Goal: Task Accomplishment & Management: Manage account settings

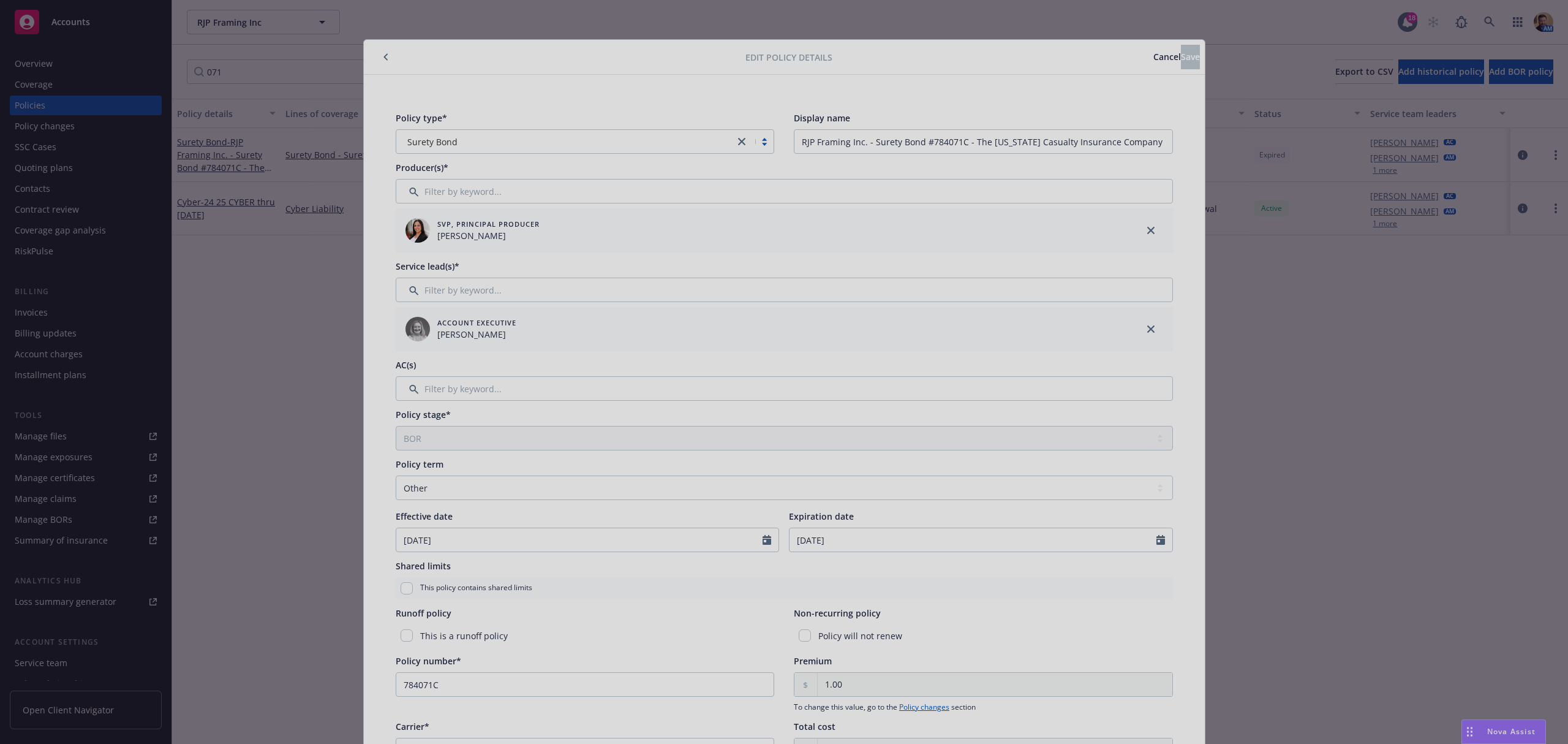
select select "BOR"
select select "other"
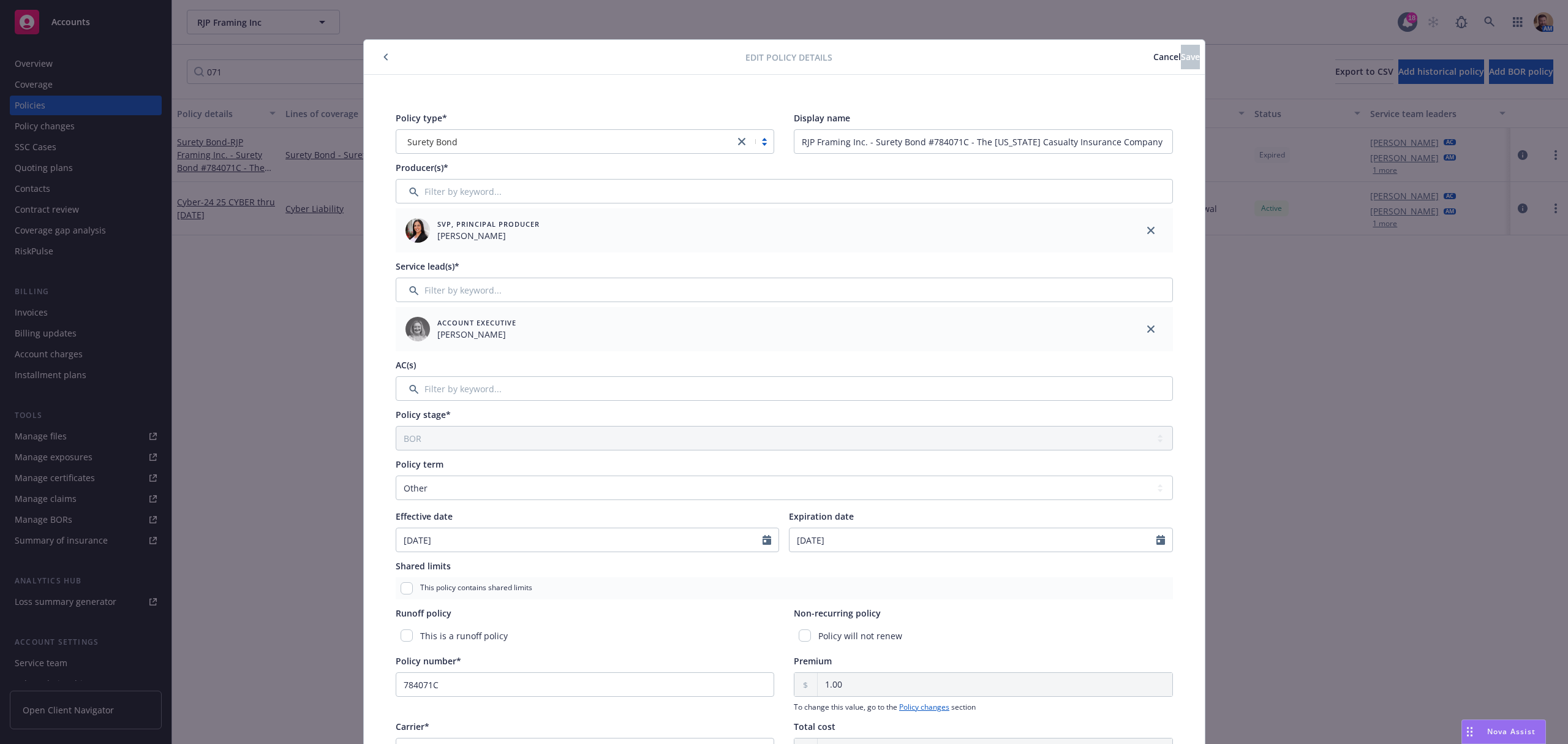
click at [1154, 47] on button "Cancel" at bounding box center [1167, 57] width 28 height 25
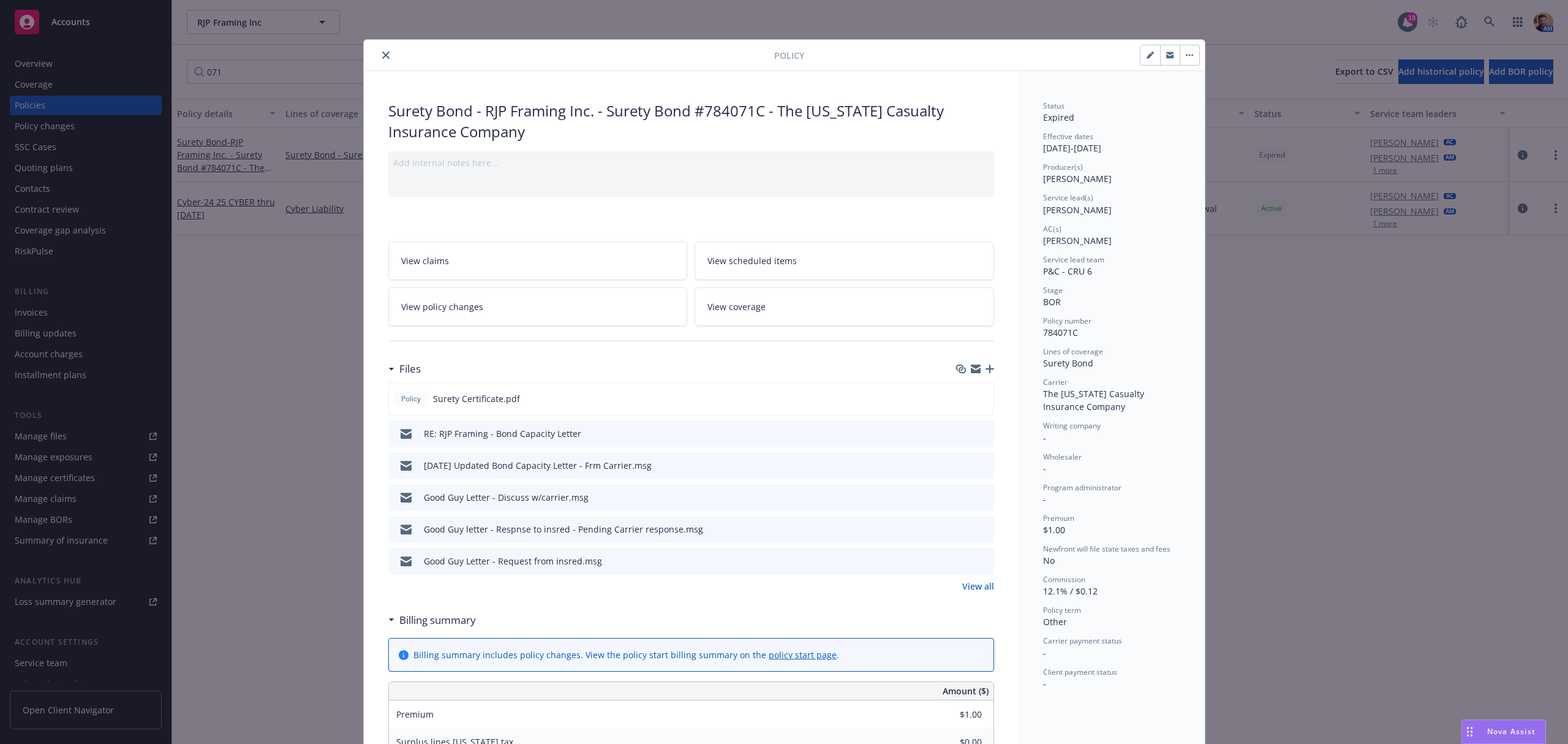
click at [1494, 16] on div "Policy Surety Bond - RJP Framing Inc. - Surety Bond #784071C - The [US_STATE] C…" at bounding box center [784, 372] width 1568 height 744
click at [1493, 20] on div "Policy Surety Bond - RJP Framing Inc. - Surety Bond #784071C - The [US_STATE] C…" at bounding box center [784, 372] width 1568 height 744
click at [382, 52] on icon "close" at bounding box center [385, 55] width 7 height 7
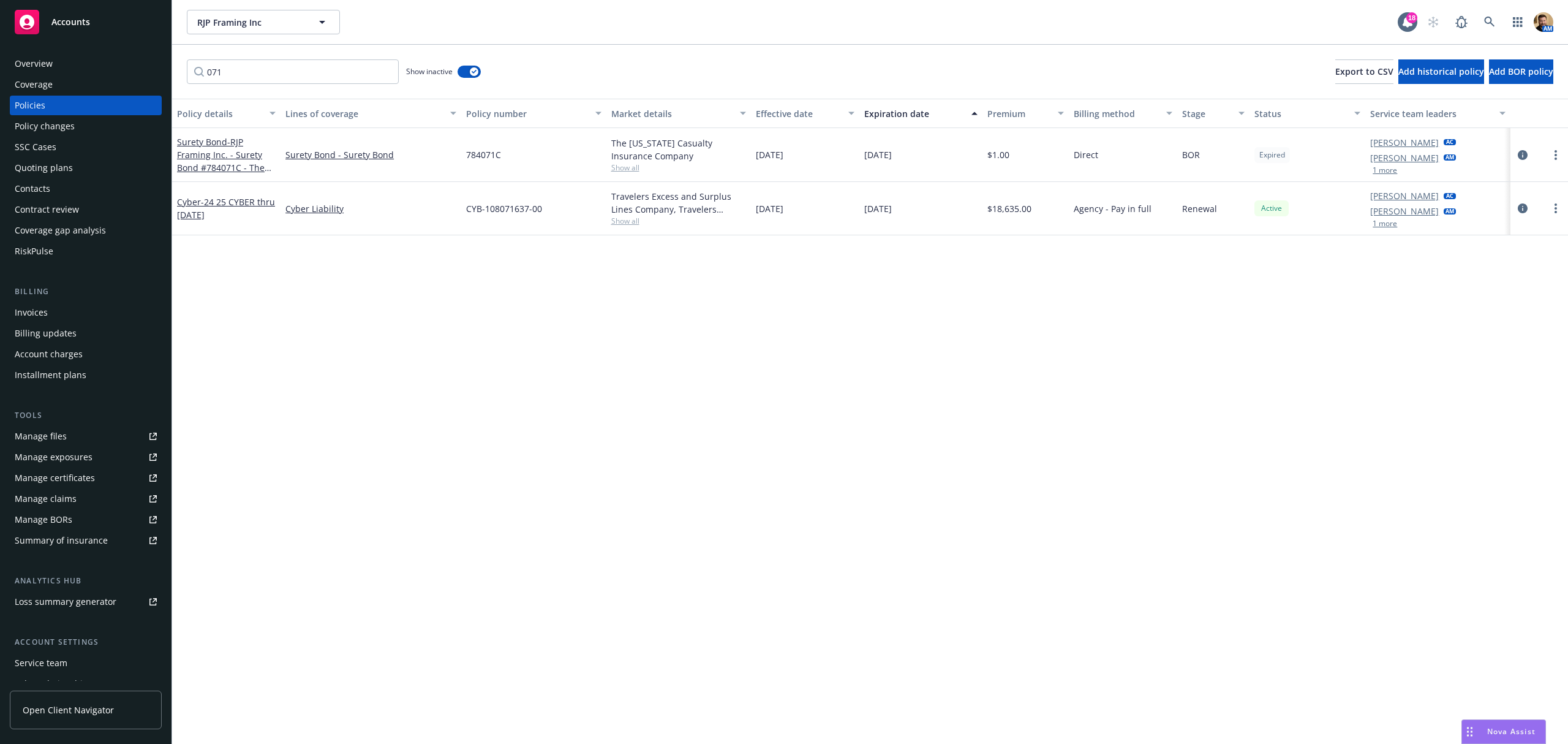
click at [373, 54] on div "071 Show inactive Export to CSV Add historical policy Add BOR policy" at bounding box center [870, 72] width 1396 height 54
click at [1490, 17] on icon at bounding box center [1489, 21] width 11 height 11
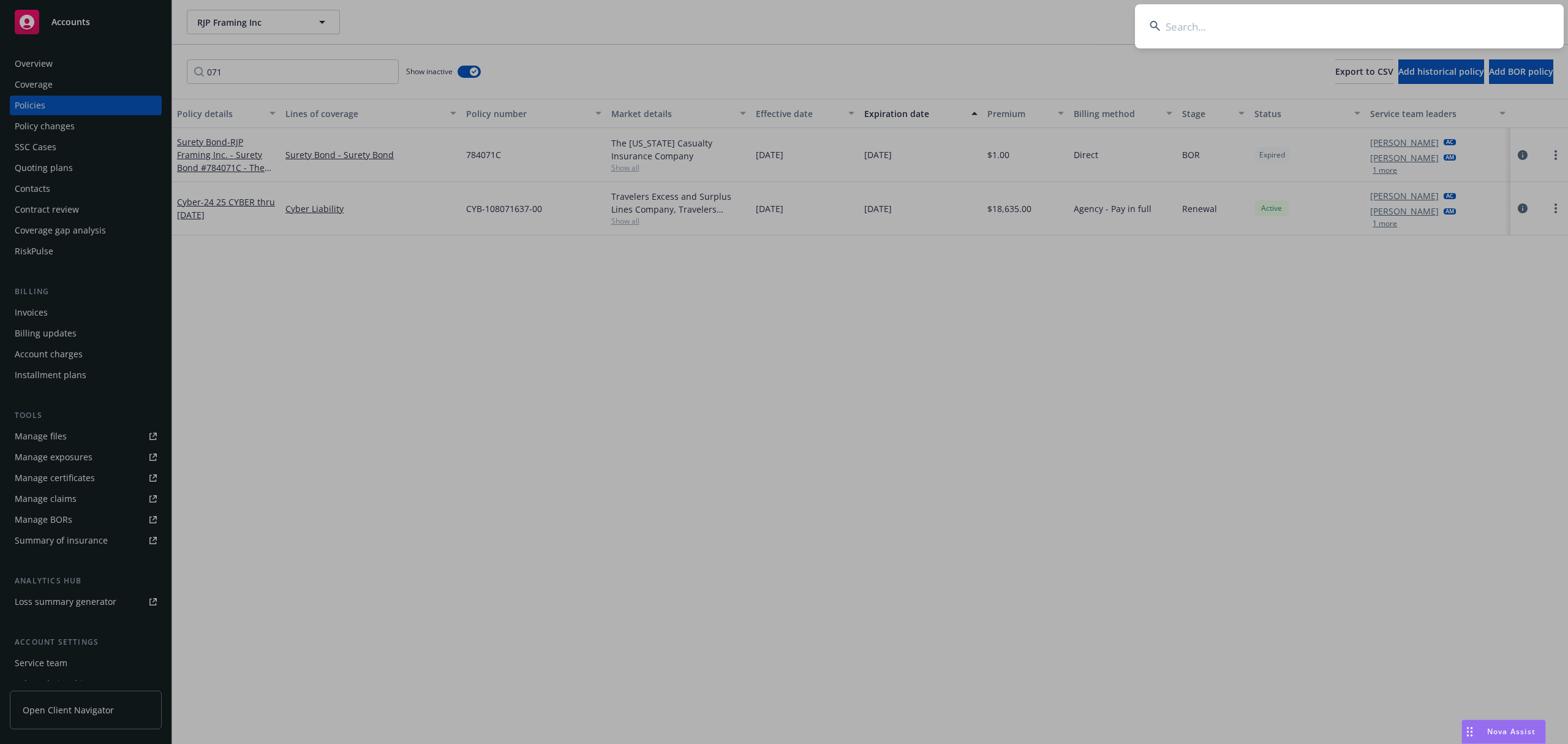
click at [1369, 27] on input at bounding box center [1349, 26] width 428 height 44
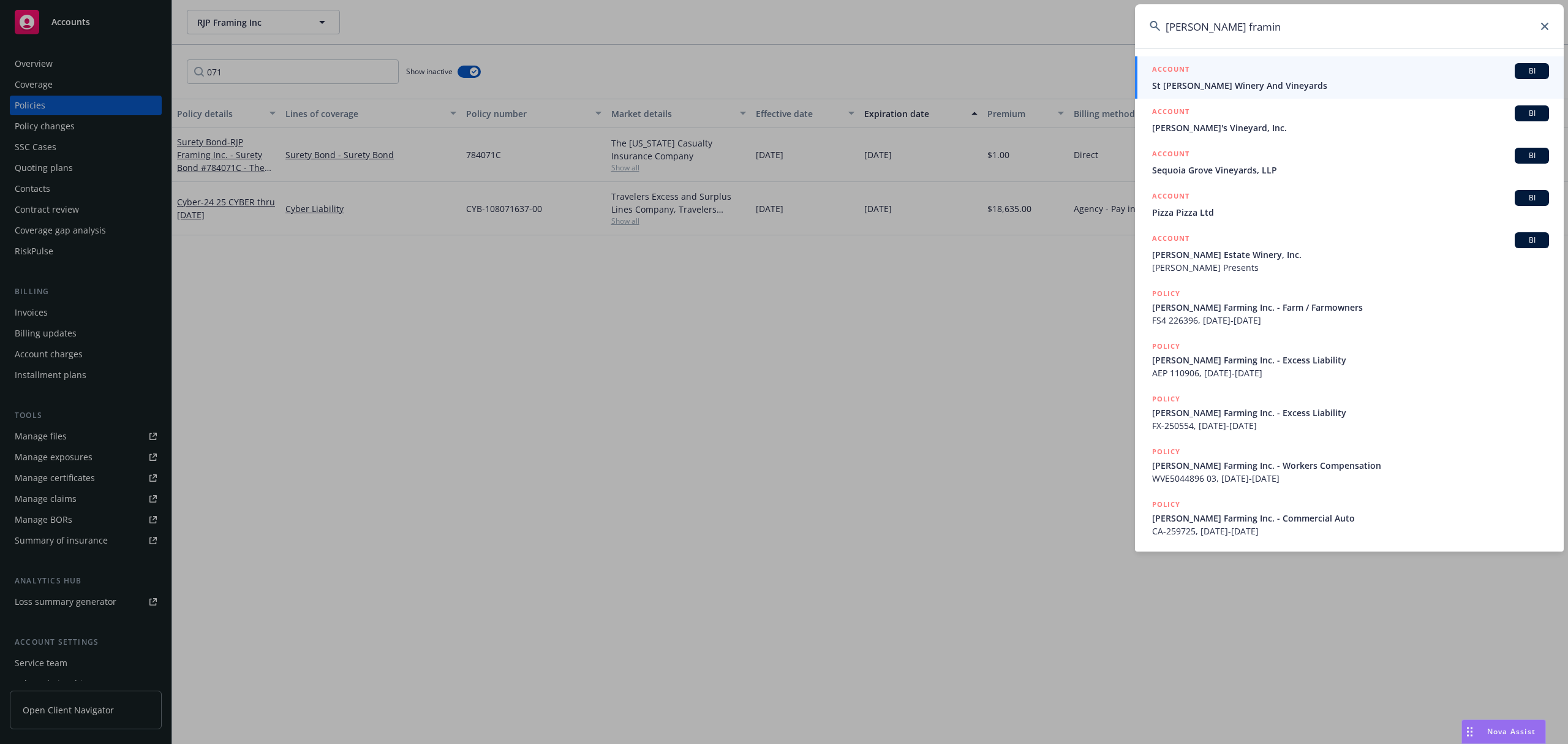
type input "[PERSON_NAME] framing"
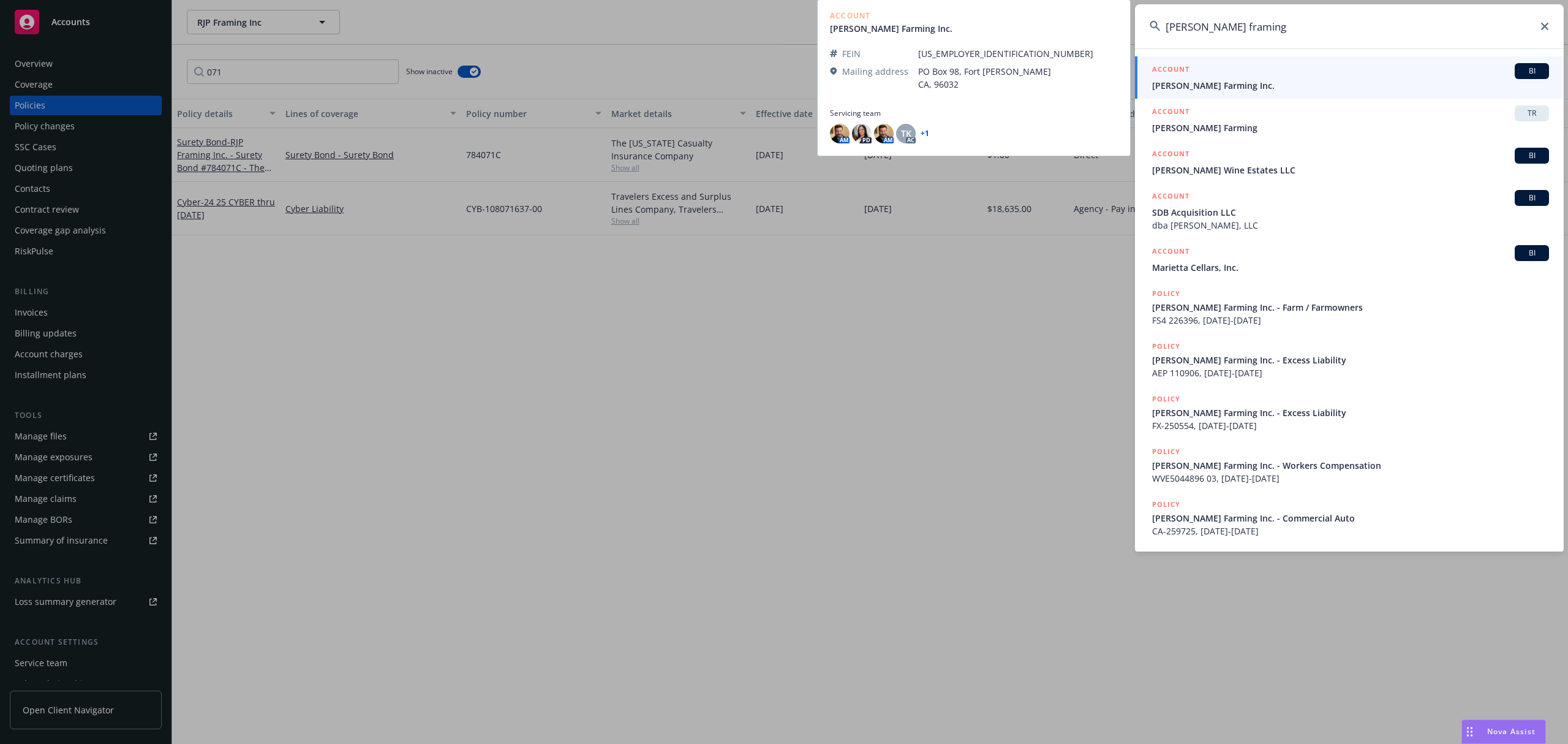
click at [1189, 81] on span "[PERSON_NAME] Farming Inc." at bounding box center [1350, 86] width 396 height 13
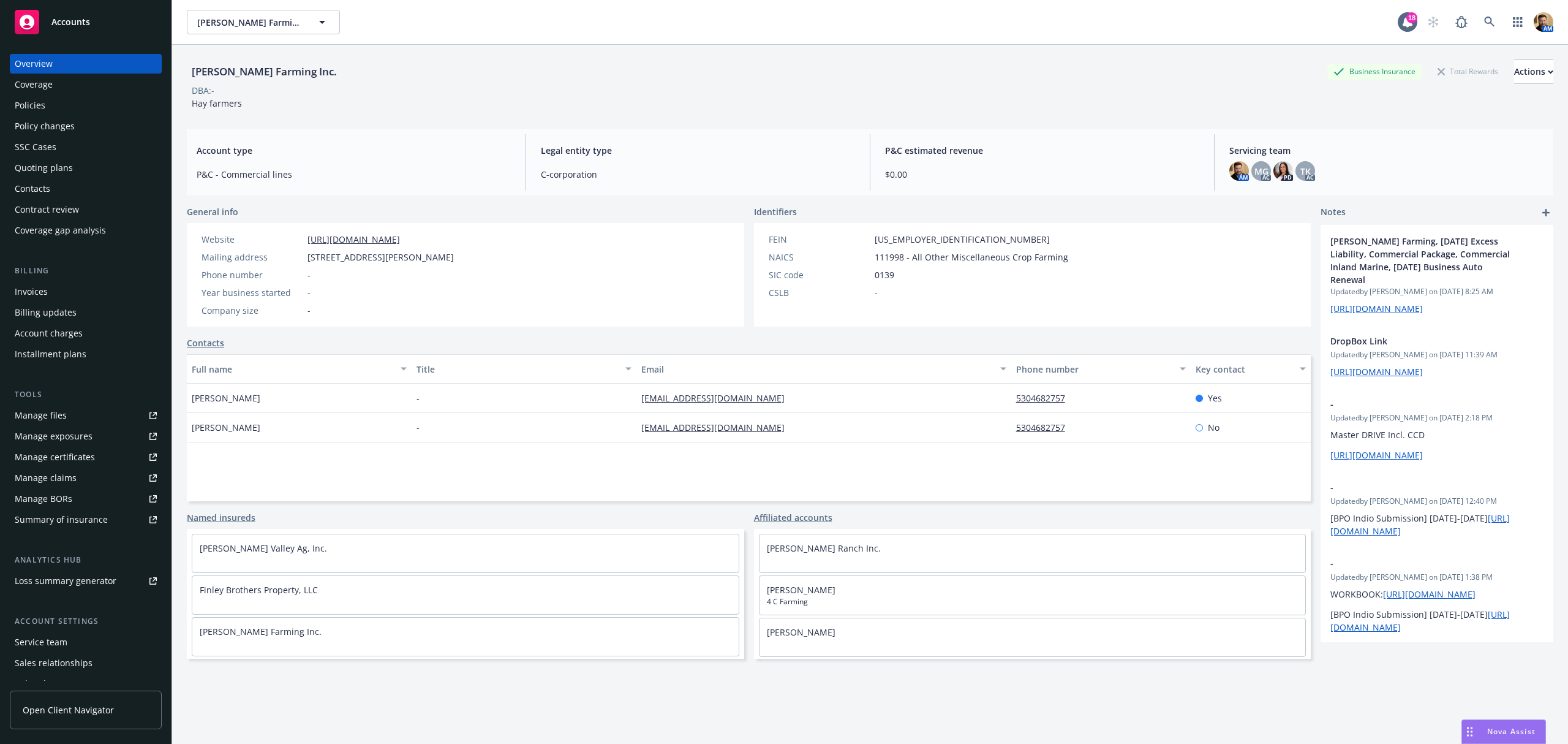
click at [40, 109] on div "Policies" at bounding box center [29, 105] width 30 height 20
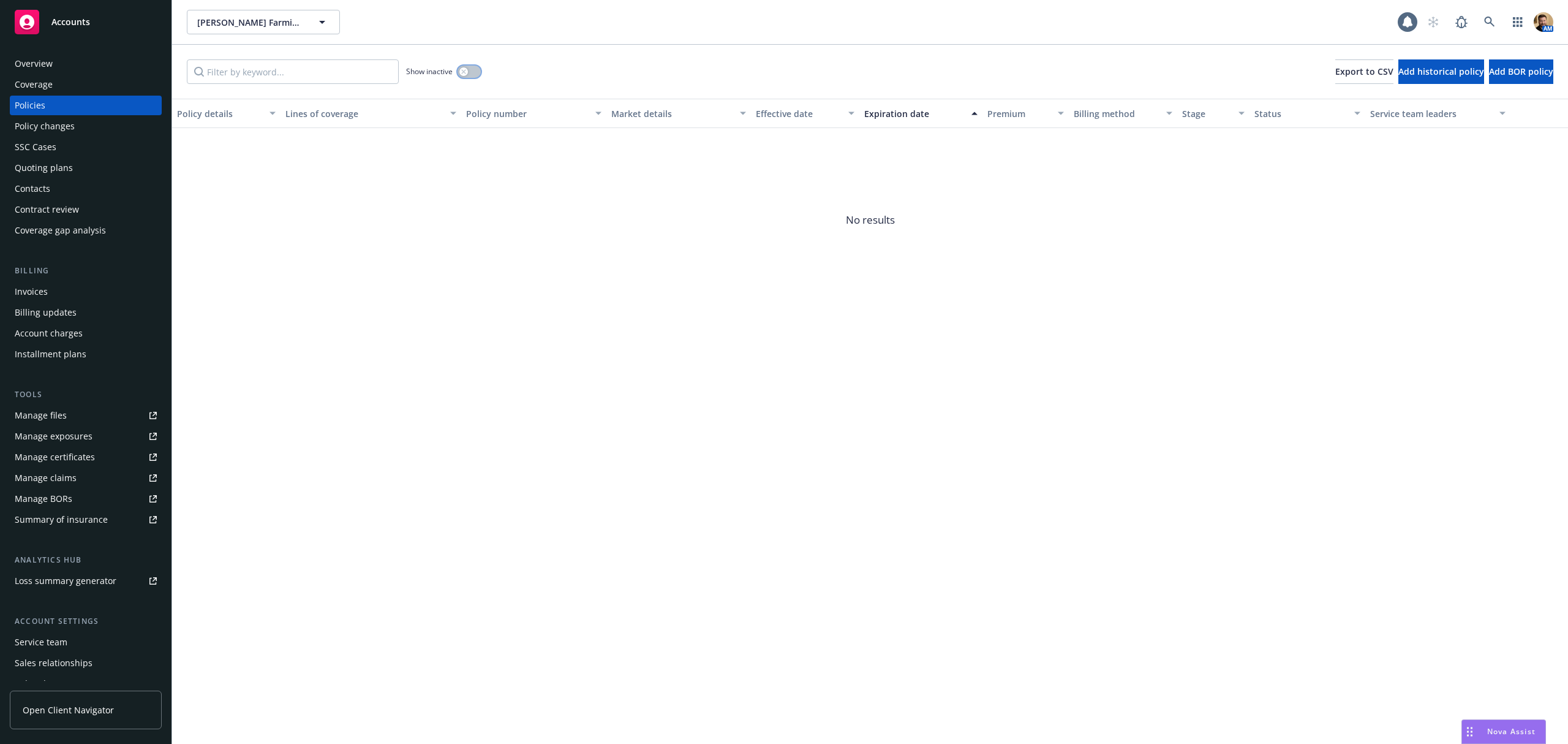
click at [468, 72] on button "button" at bounding box center [469, 71] width 23 height 12
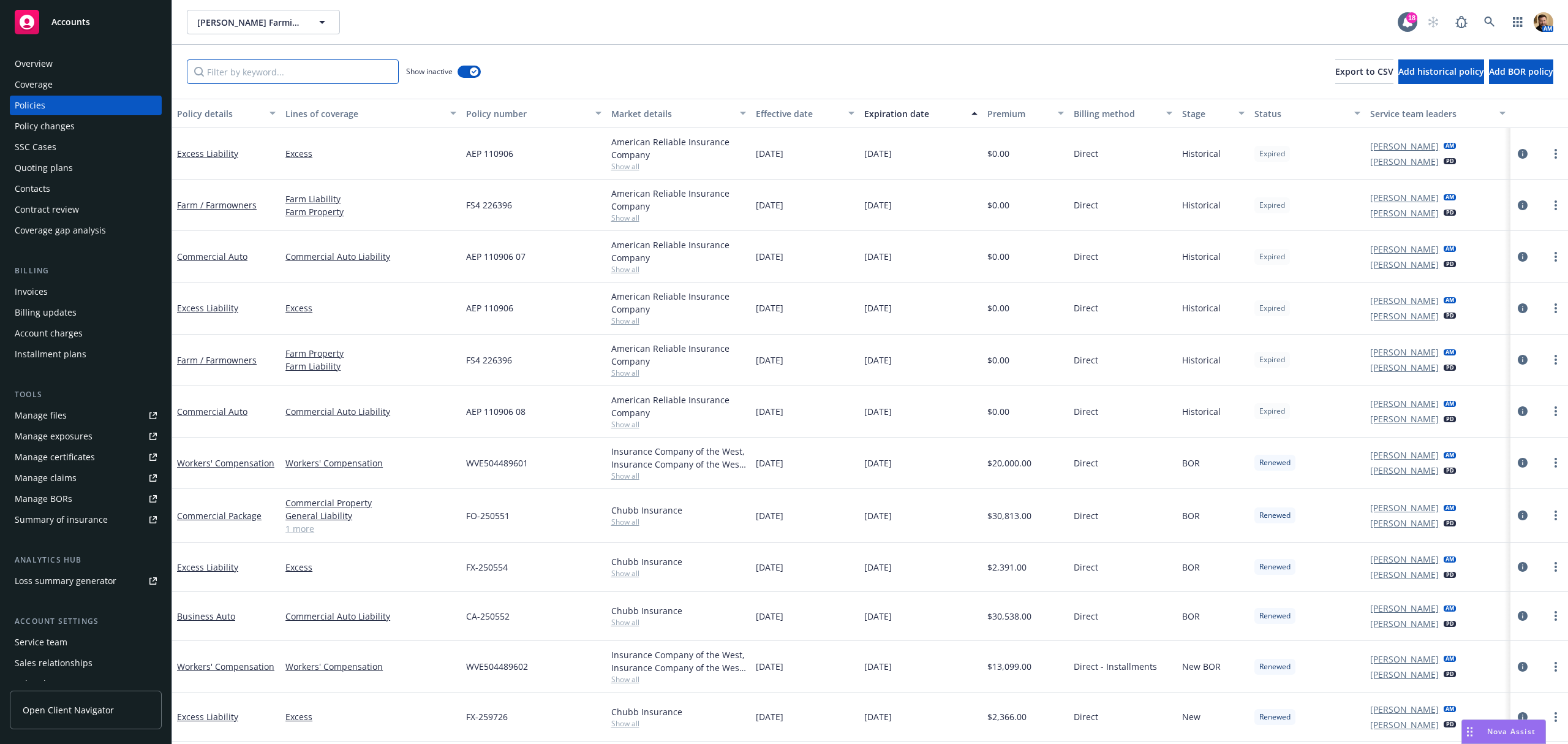
click at [311, 74] on input "Filter by keyword..." at bounding box center [293, 72] width 212 height 25
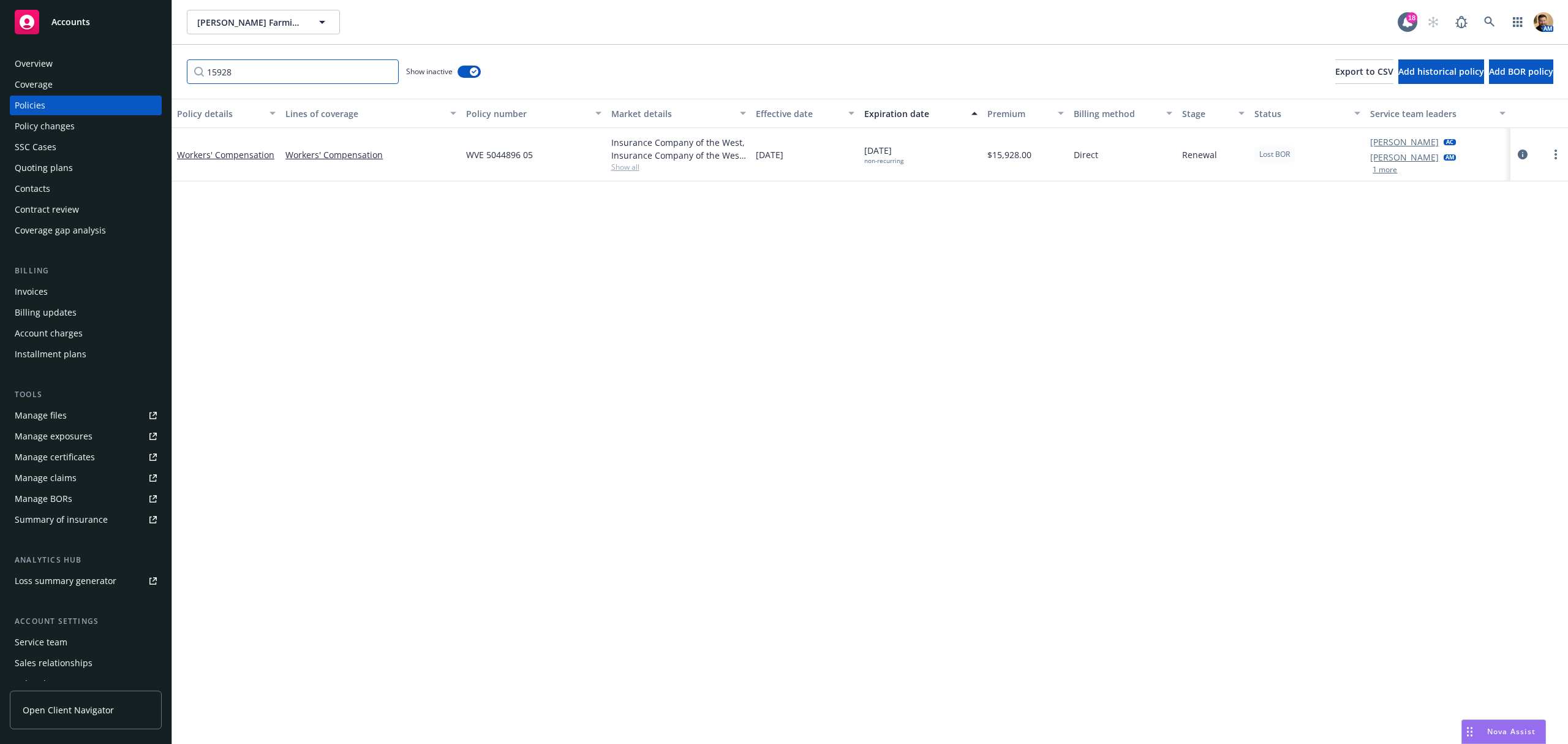
drag, startPoint x: 244, startPoint y: 67, endPoint x: 177, endPoint y: 67, distance: 67.0
click at [177, 67] on div "15928 Show inactive Export to CSV Add historical policy Add BOR policy" at bounding box center [870, 72] width 1396 height 54
type input "15928"
click at [1490, 28] on link at bounding box center [1490, 22] width 25 height 25
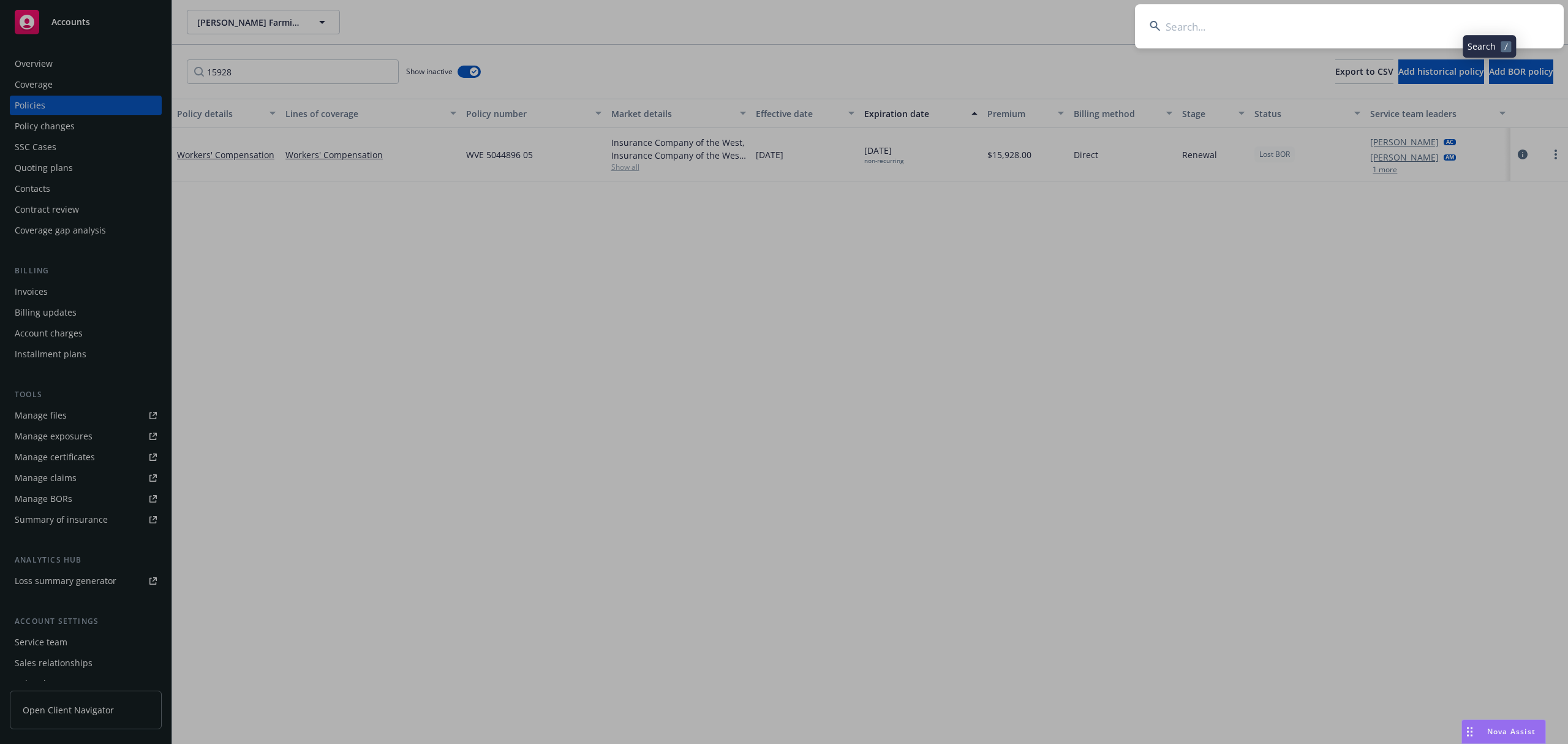
click at [1474, 29] on input at bounding box center [1349, 26] width 428 height 44
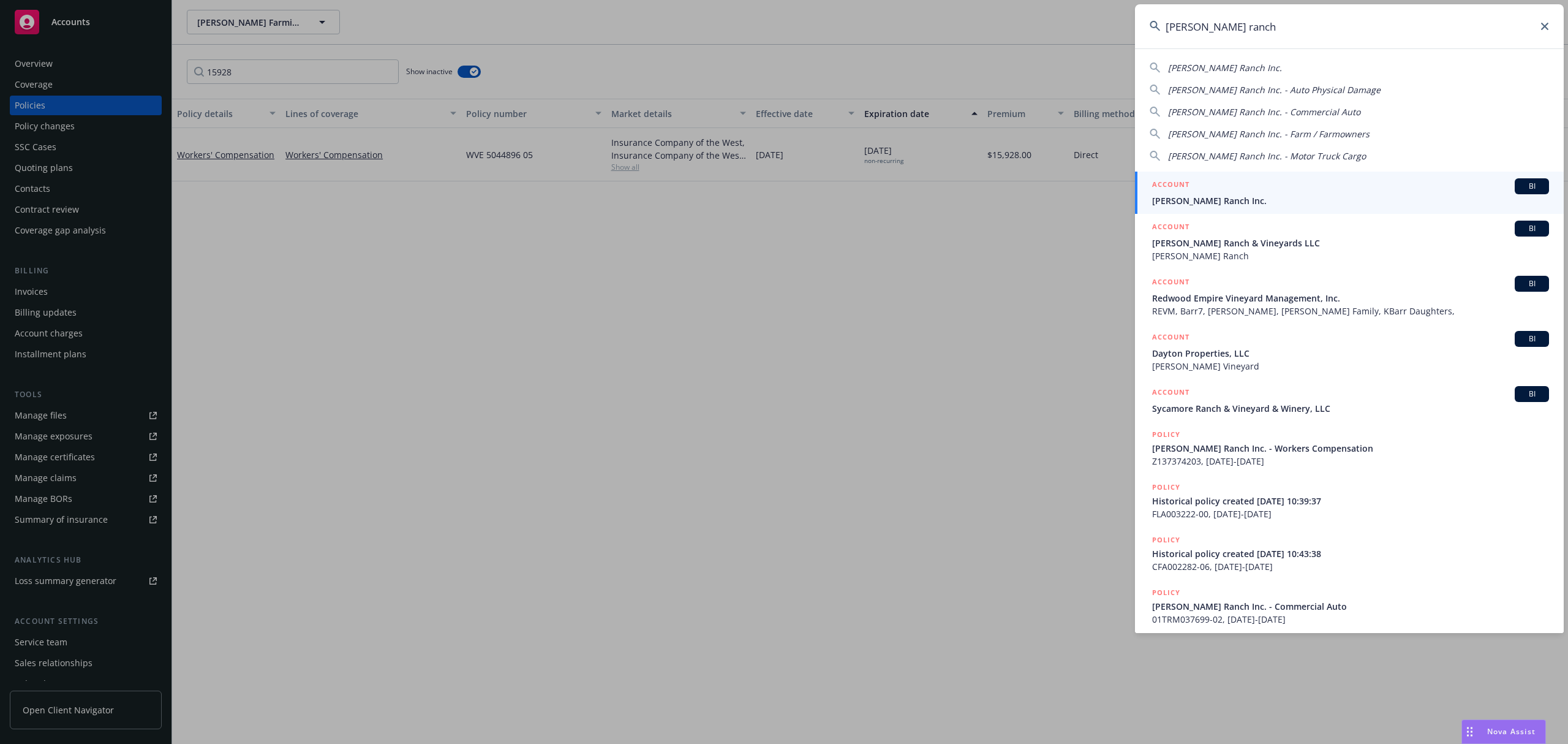
type input "[PERSON_NAME] ranch"
click at [1173, 199] on span "[PERSON_NAME] Ranch Inc." at bounding box center [1350, 200] width 396 height 13
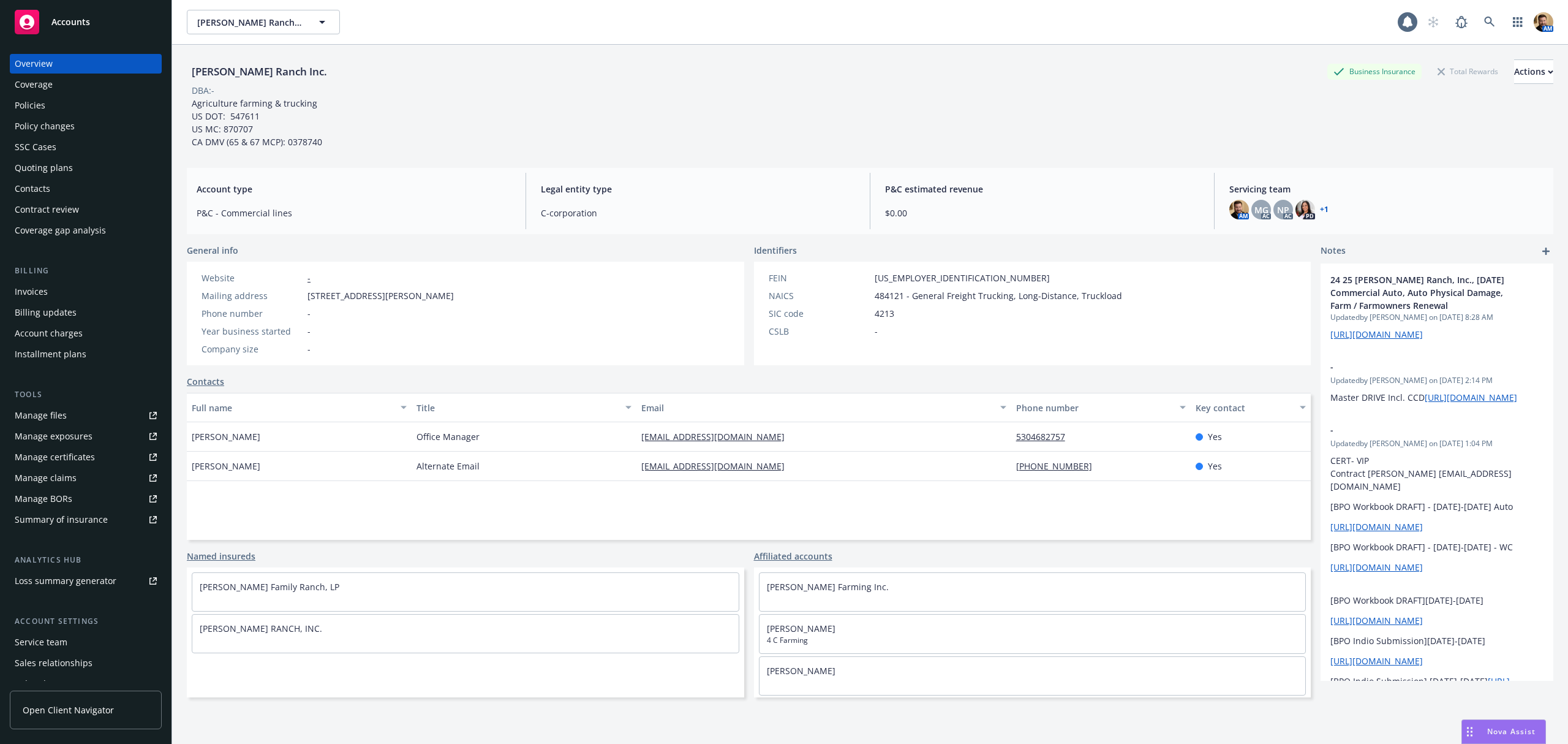
click at [55, 108] on div "Policies" at bounding box center [86, 105] width 142 height 20
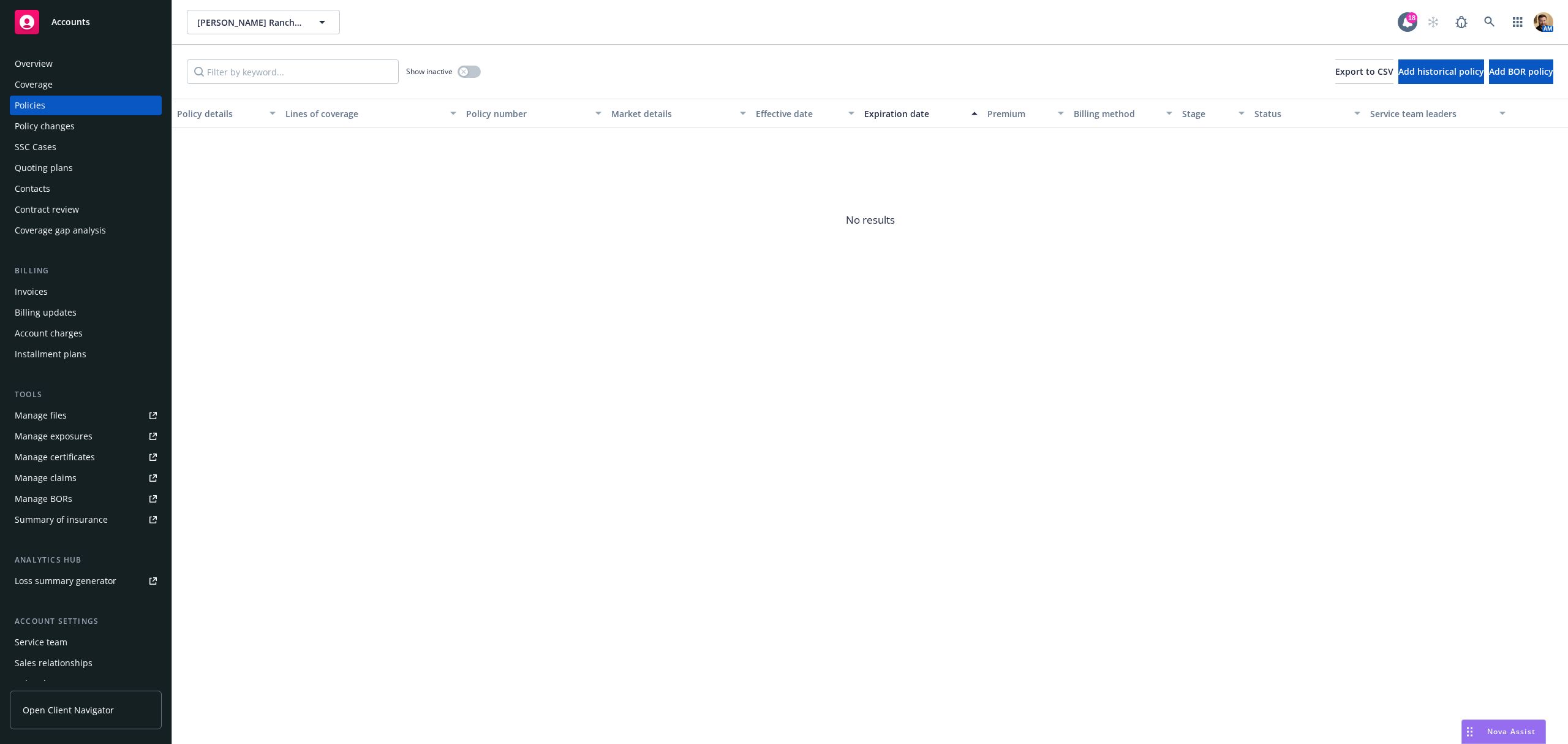
click at [476, 64] on div "Show inactive" at bounding box center [443, 72] width 74 height 25
click at [470, 74] on button "button" at bounding box center [469, 71] width 23 height 12
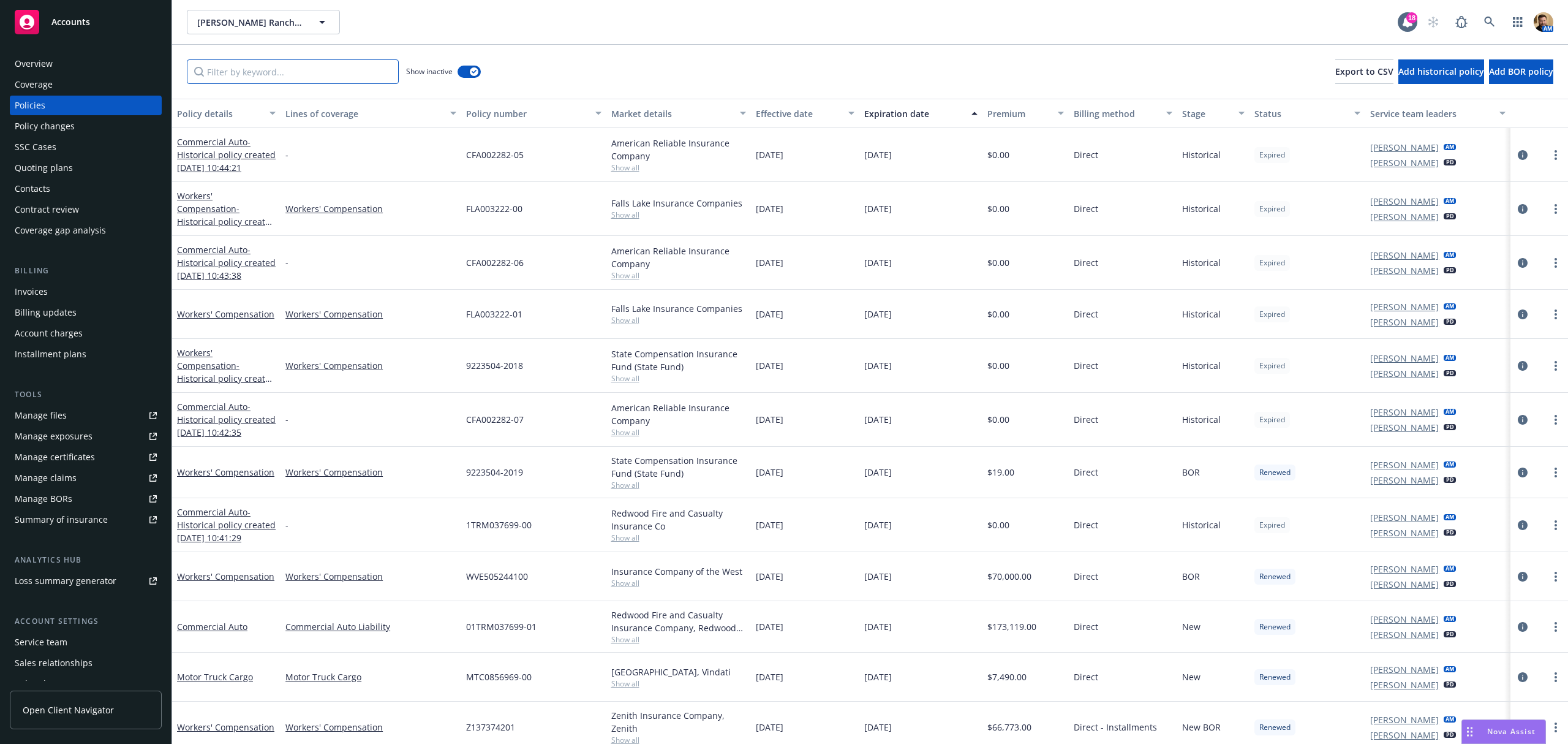
click at [326, 74] on input "Filter by keyword..." at bounding box center [293, 72] width 212 height 25
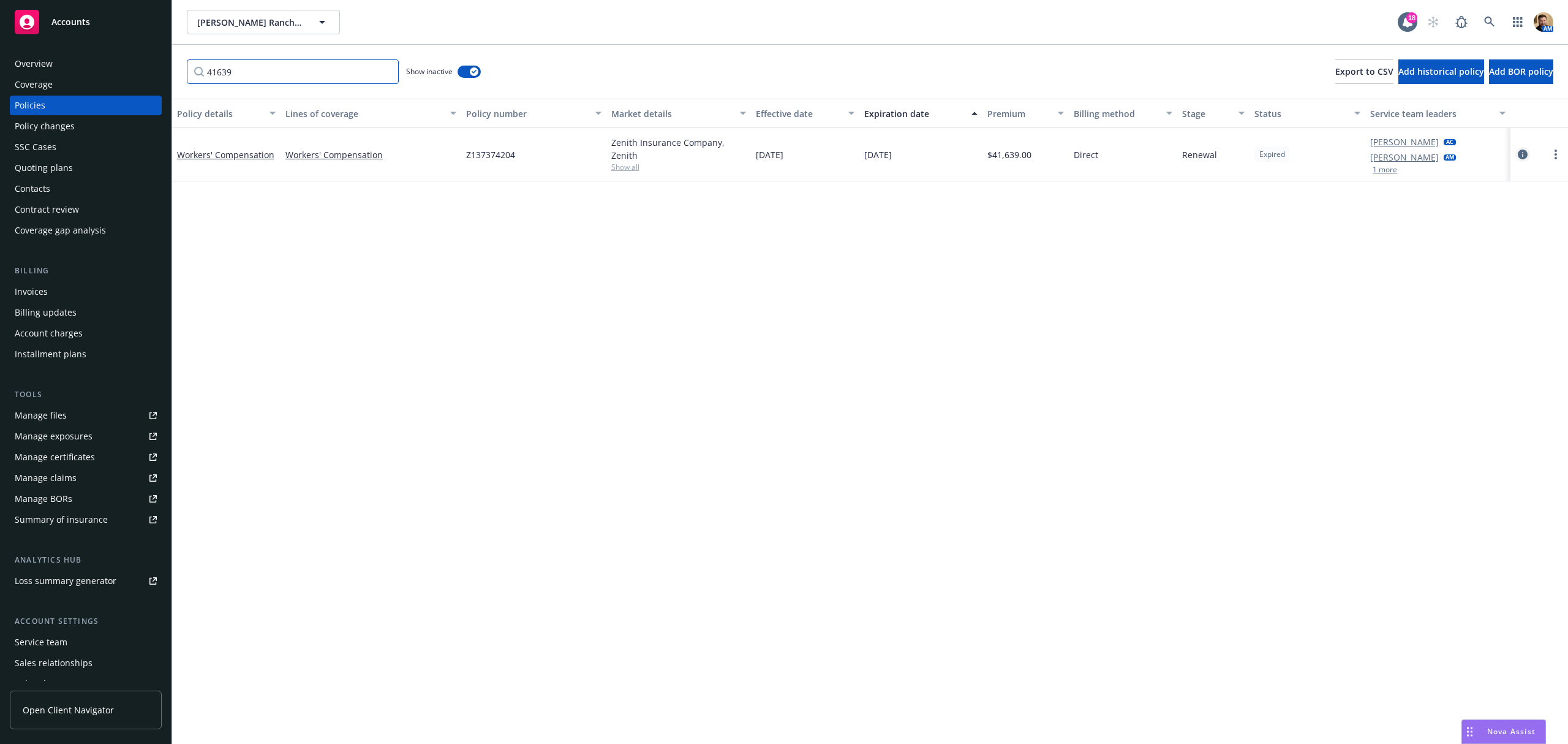
type input "41639"
click at [1525, 155] on icon "circleInformation" at bounding box center [1523, 155] width 10 height 10
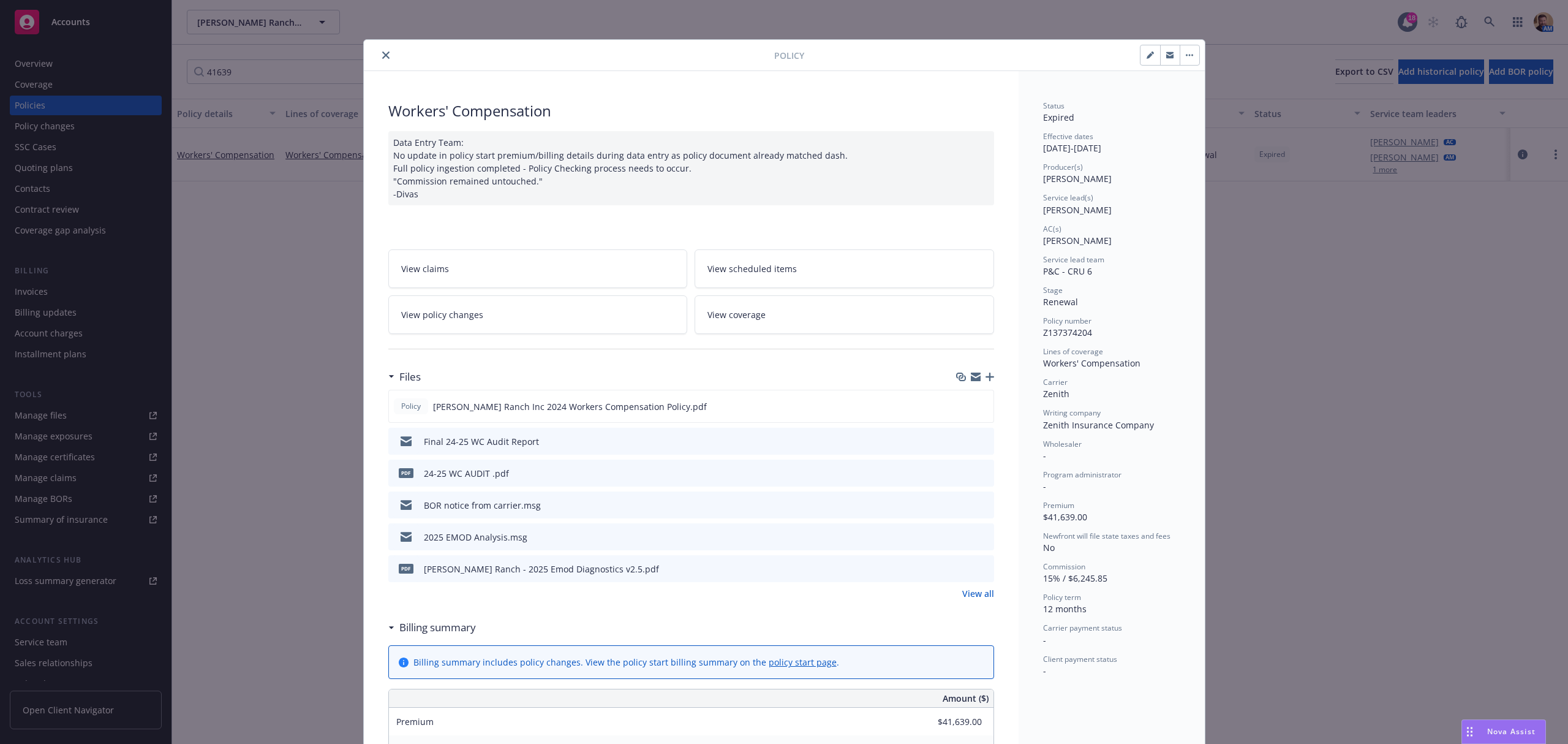
click at [1180, 50] on button "button" at bounding box center [1189, 55] width 20 height 20
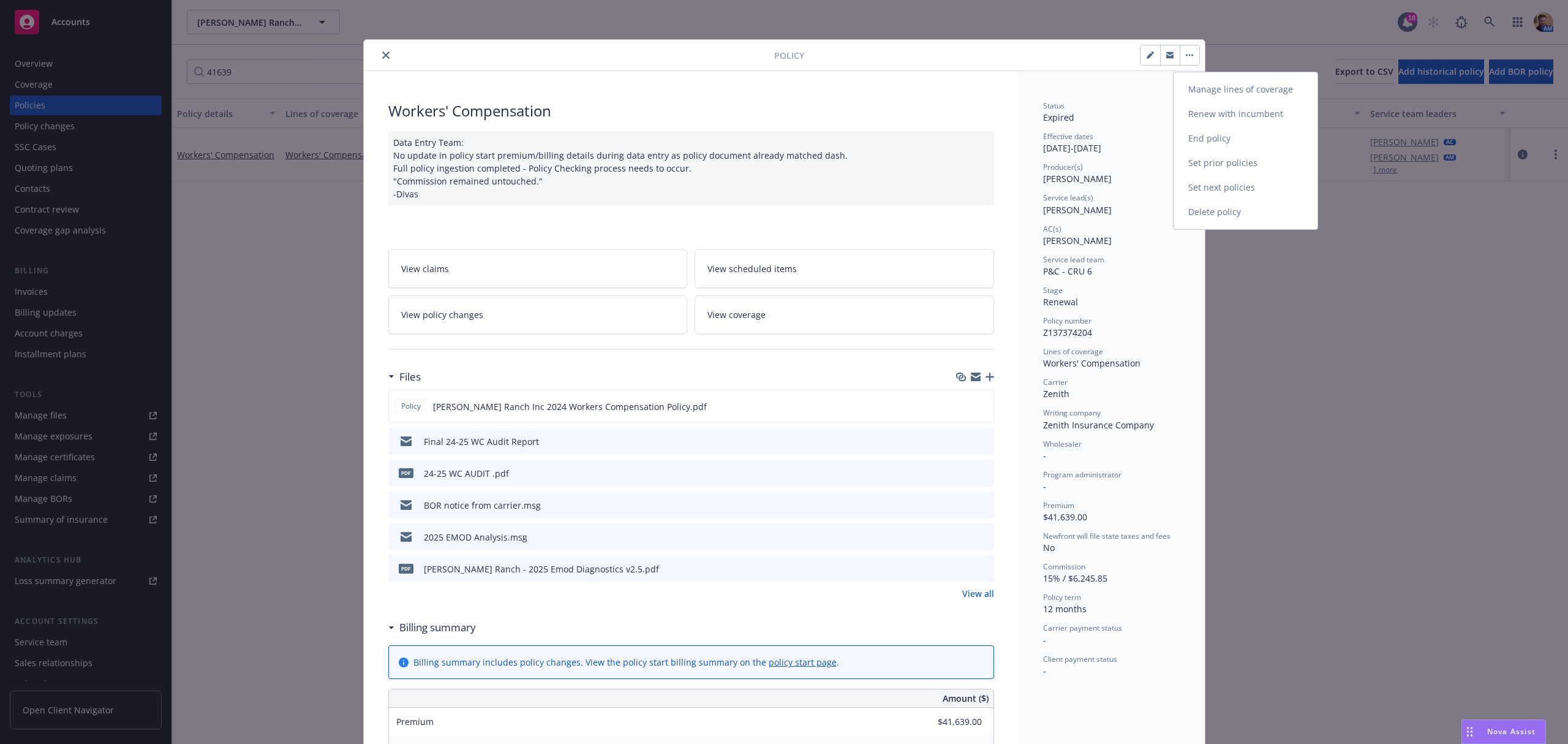
click at [1198, 133] on link "End policy" at bounding box center [1245, 138] width 144 height 25
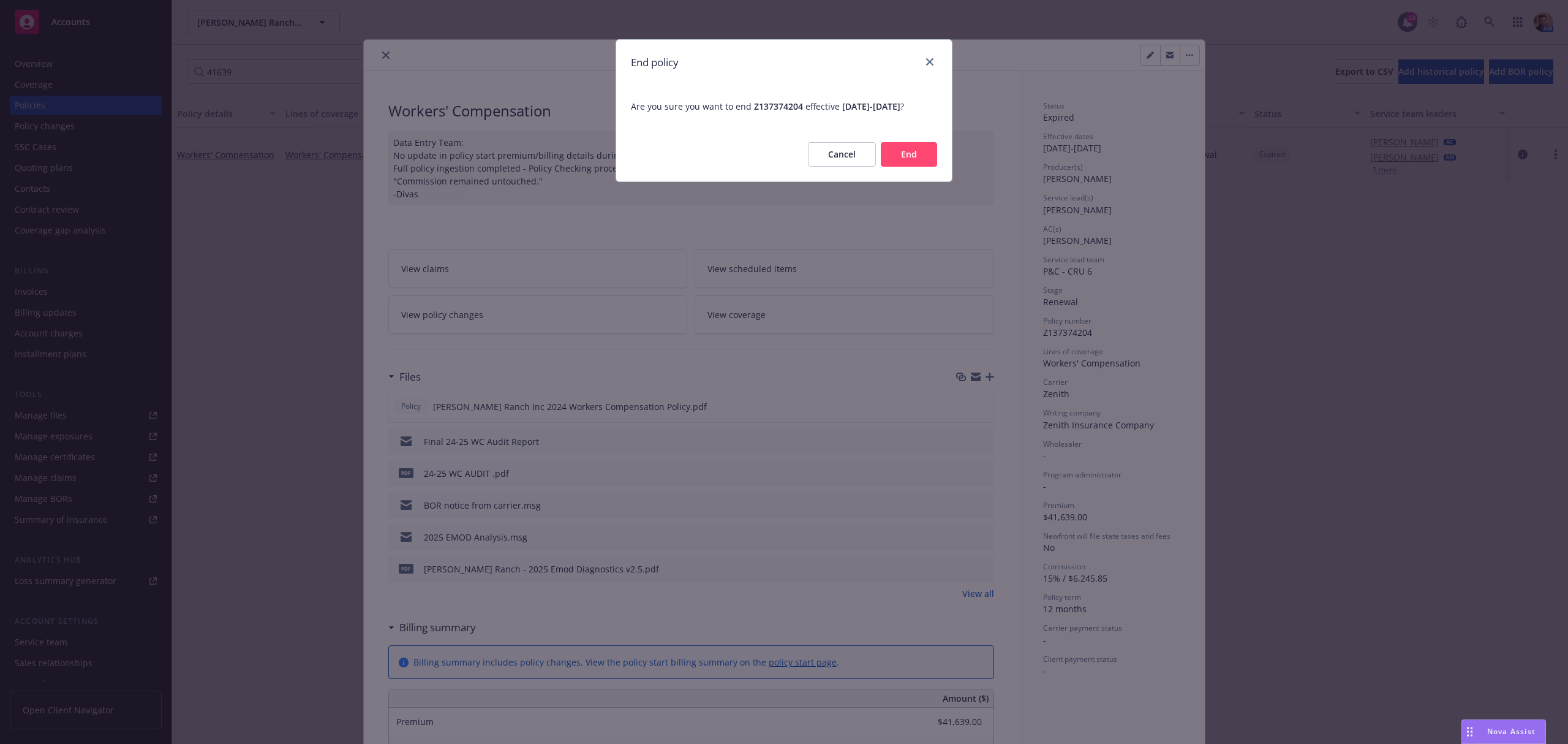
click at [909, 165] on button "End" at bounding box center [908, 155] width 56 height 25
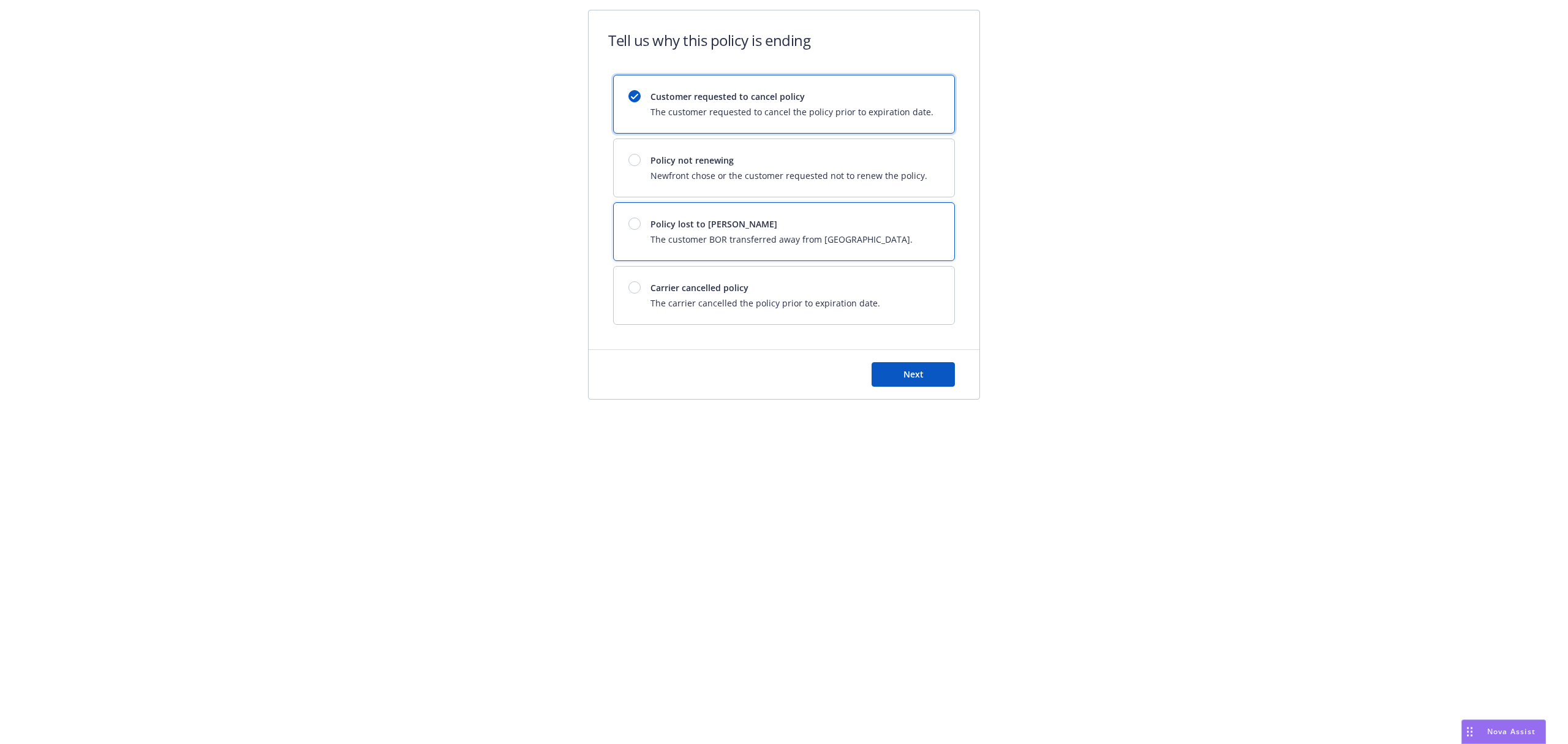
click at [637, 228] on div at bounding box center [634, 223] width 12 height 12
click at [895, 373] on button "Next" at bounding box center [913, 374] width 83 height 25
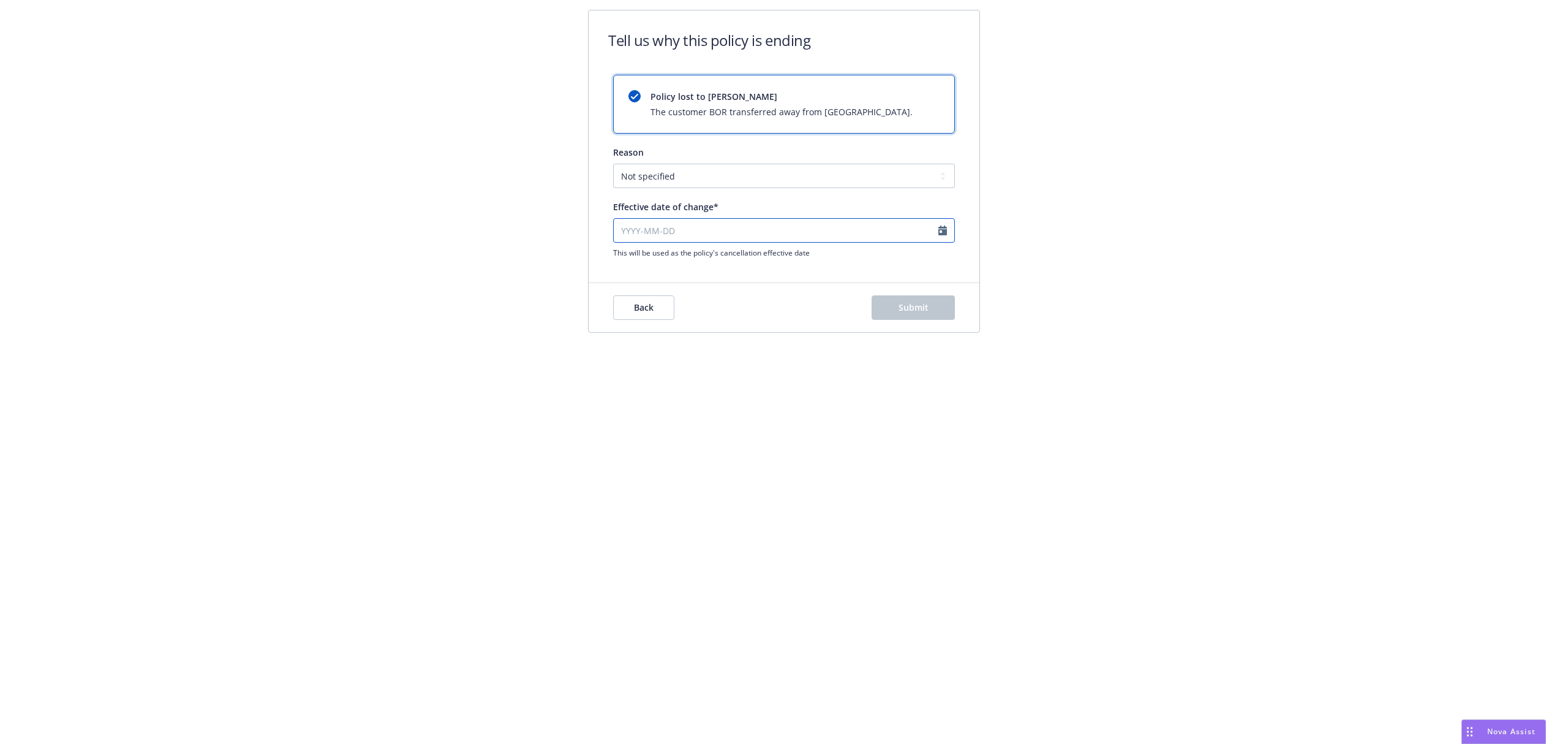
click at [693, 234] on input "Effective date of change*" at bounding box center [784, 231] width 342 height 25
select select "August"
select select "2025"
drag, startPoint x: 693, startPoint y: 234, endPoint x: 556, endPoint y: 221, distance: 137.6
click at [557, 221] on div "Tell us why this policy is ending Policy lost to BOR The customer BOR transferr…" at bounding box center [783, 144] width 470 height 268
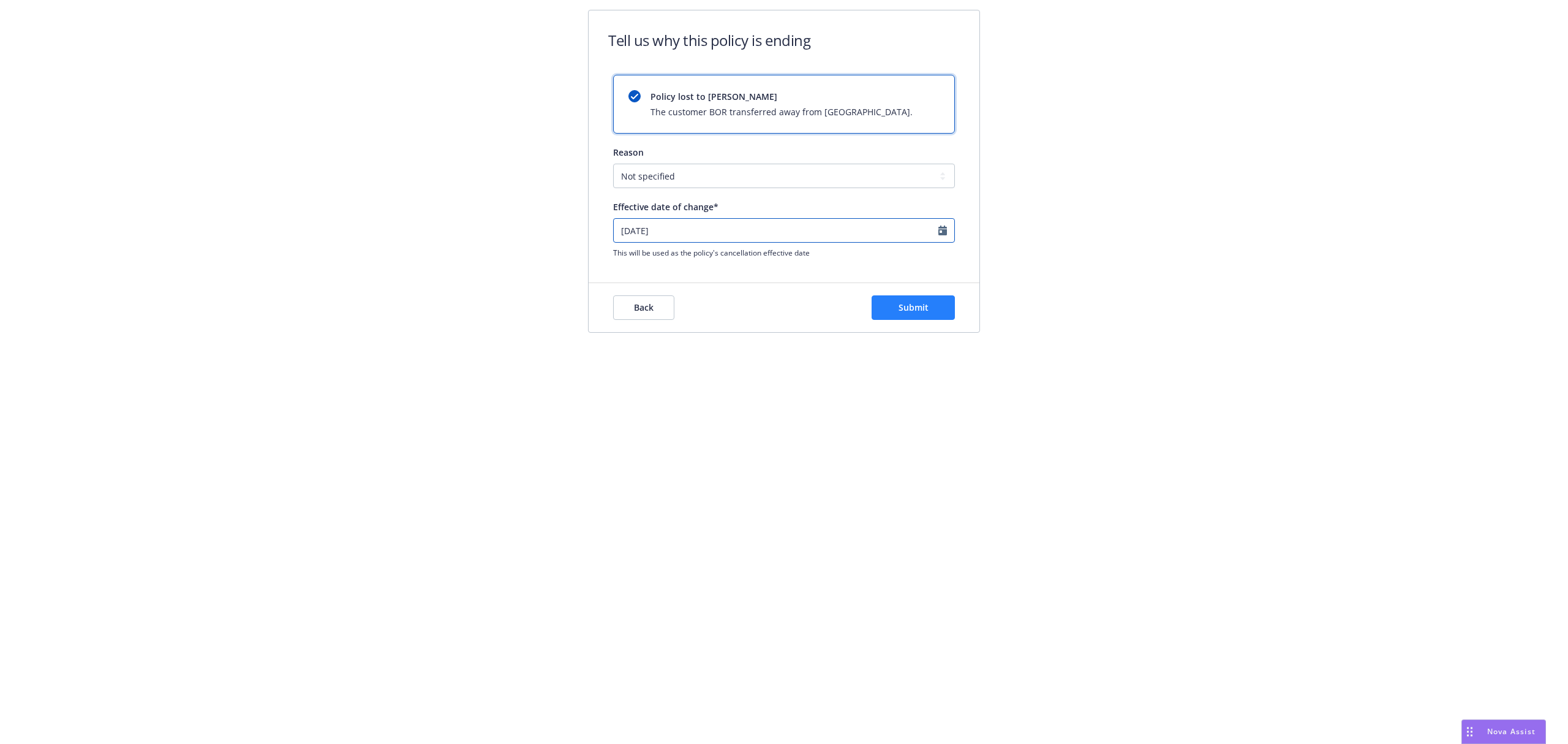
type input "[DATE]"
click at [895, 314] on button "Submit" at bounding box center [913, 307] width 83 height 25
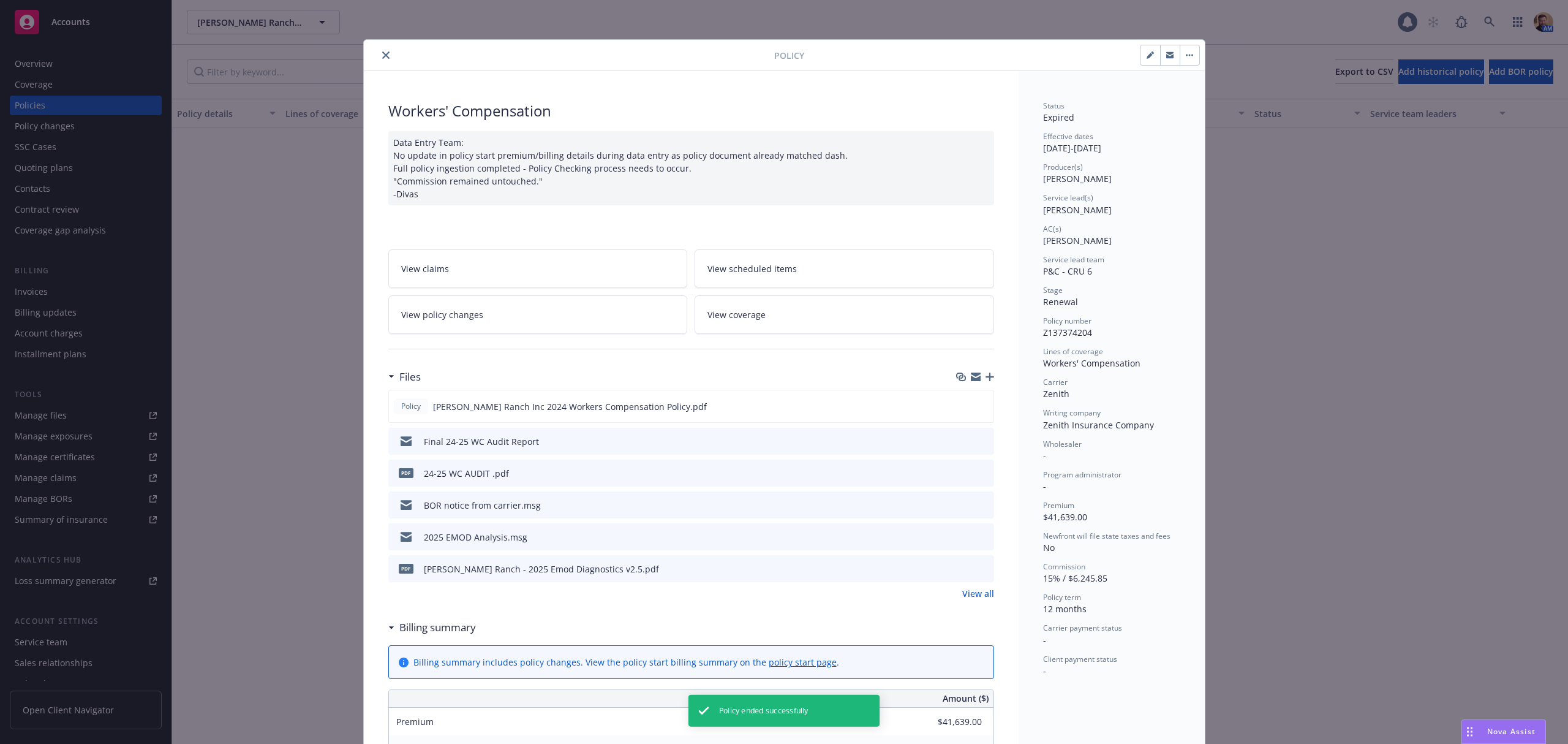
scroll to position [37, 0]
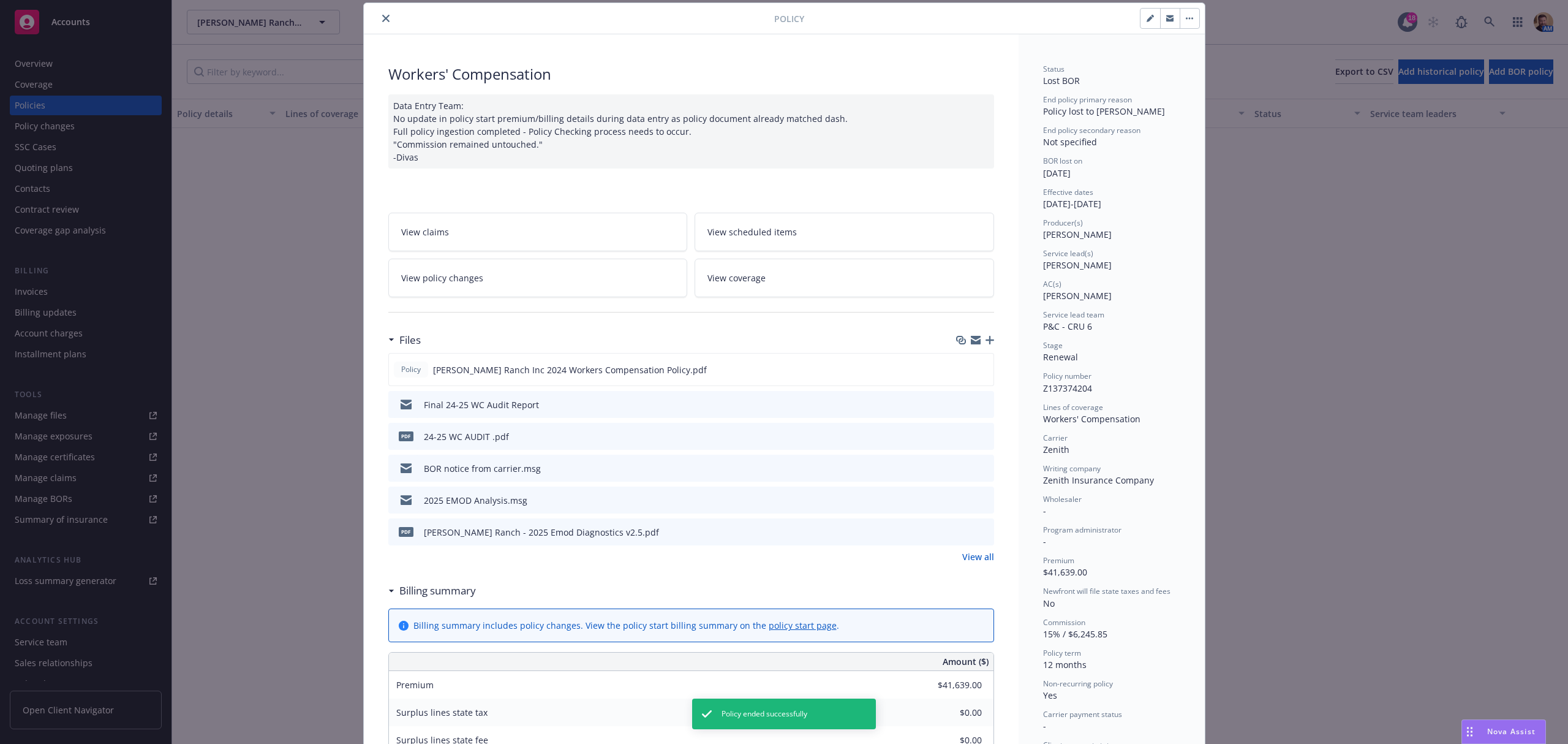
click at [1488, 42] on div "Policy Workers' Compensation Data Entry Team: No update in policy start premium…" at bounding box center [784, 372] width 1568 height 744
click at [382, 15] on icon "close" at bounding box center [385, 18] width 7 height 7
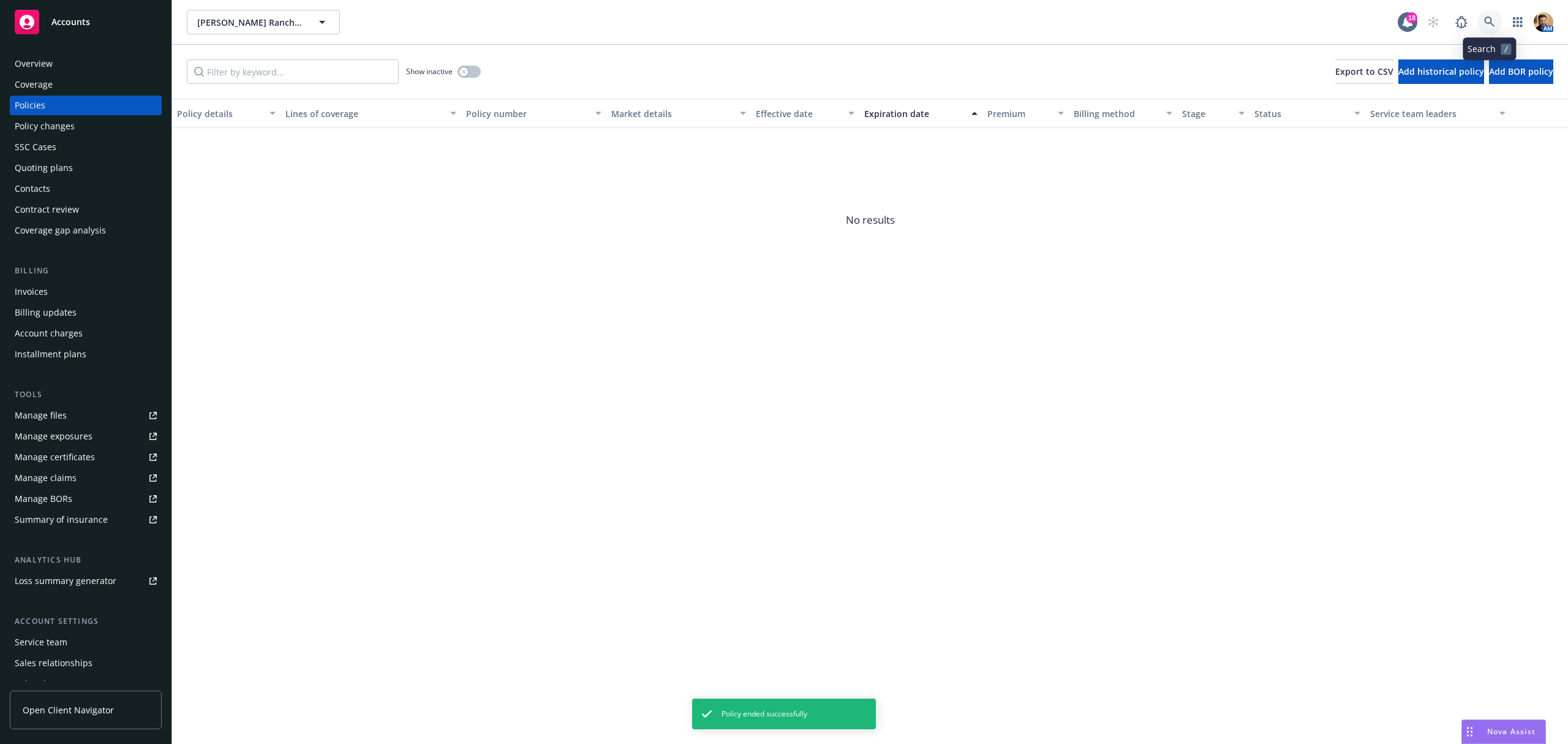
click at [1490, 20] on icon at bounding box center [1489, 21] width 11 height 11
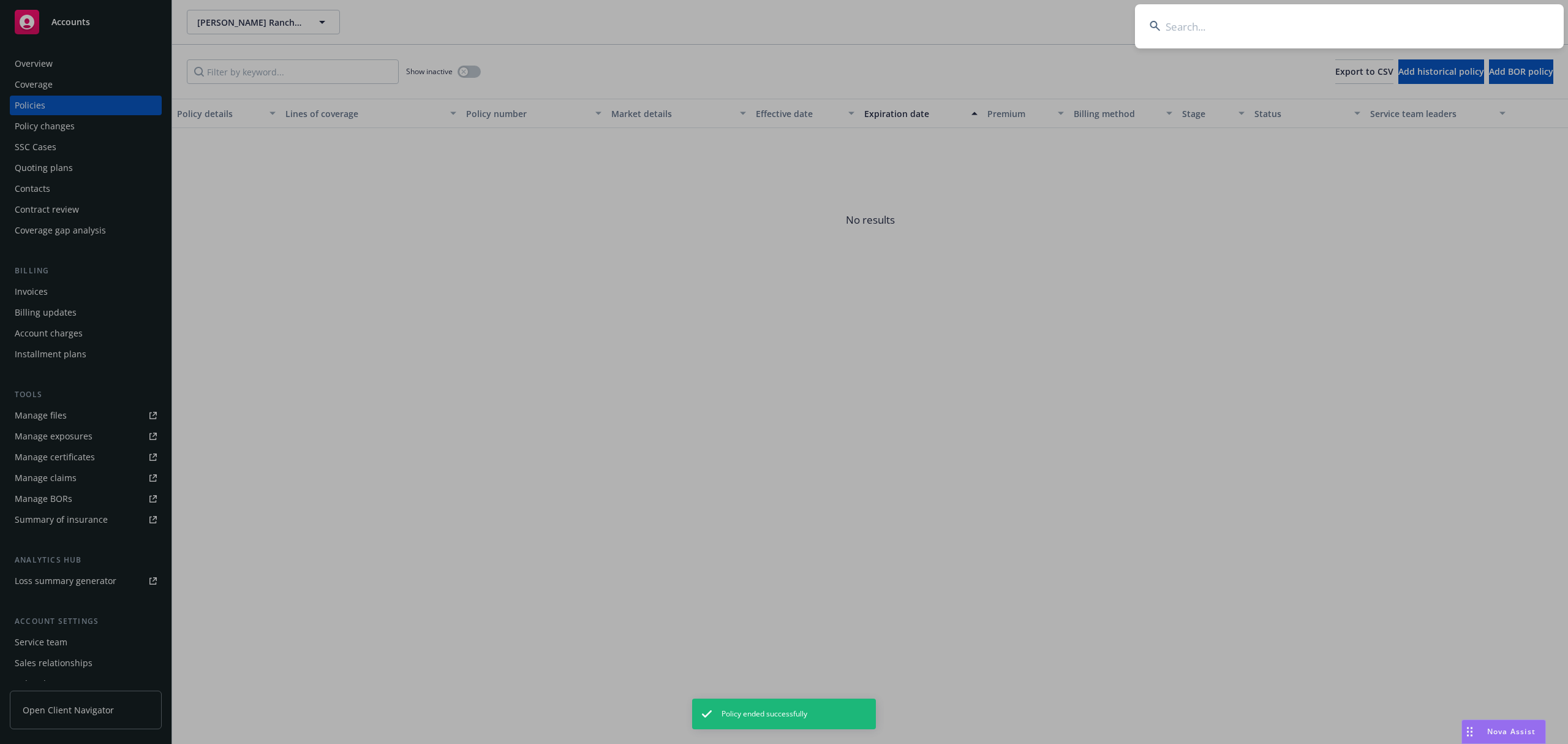
click at [1422, 18] on input at bounding box center [1349, 26] width 428 height 44
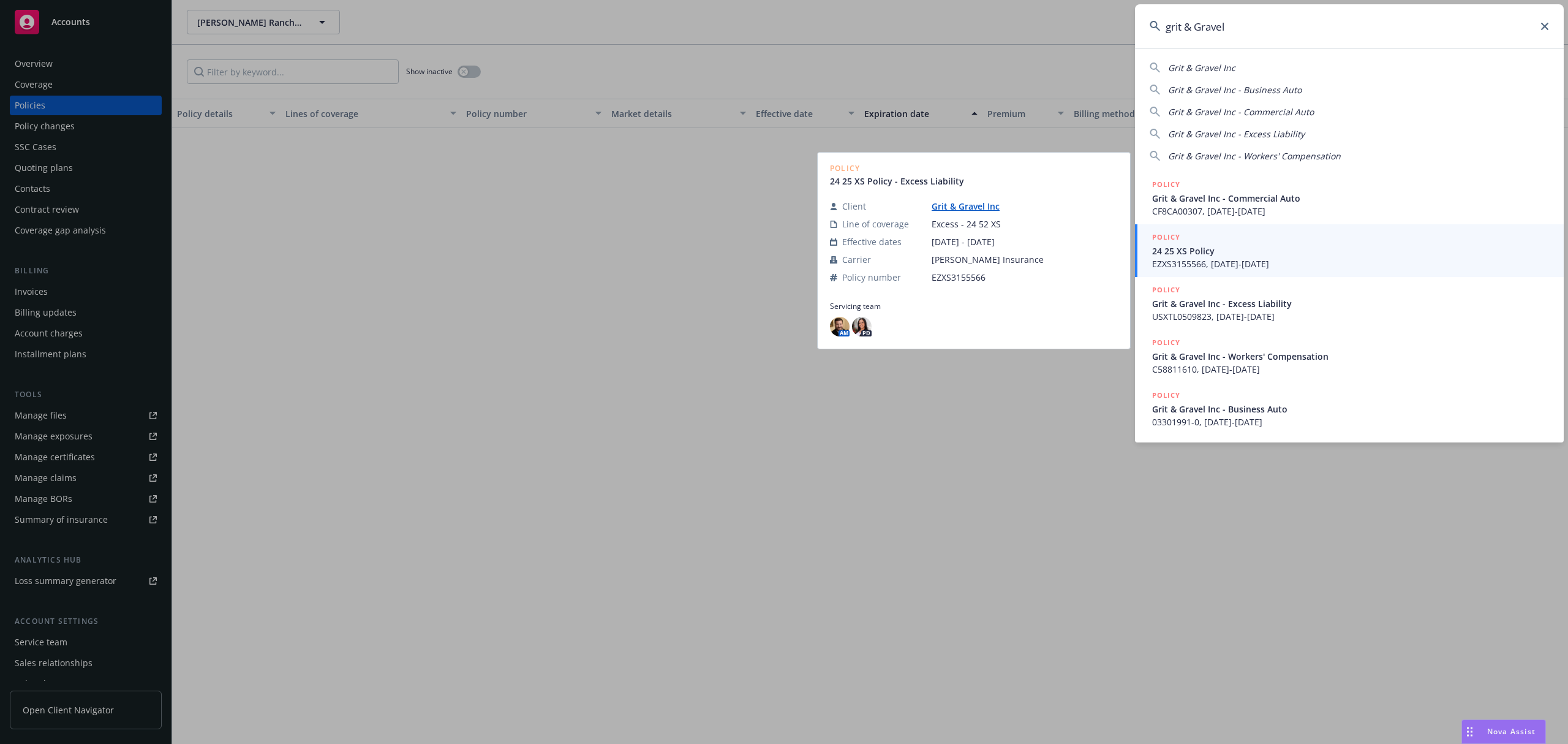
type input "grit & Gravel"
click at [1170, 261] on span "EZXS3155566, [DATE]-[DATE]" at bounding box center [1350, 264] width 396 height 13
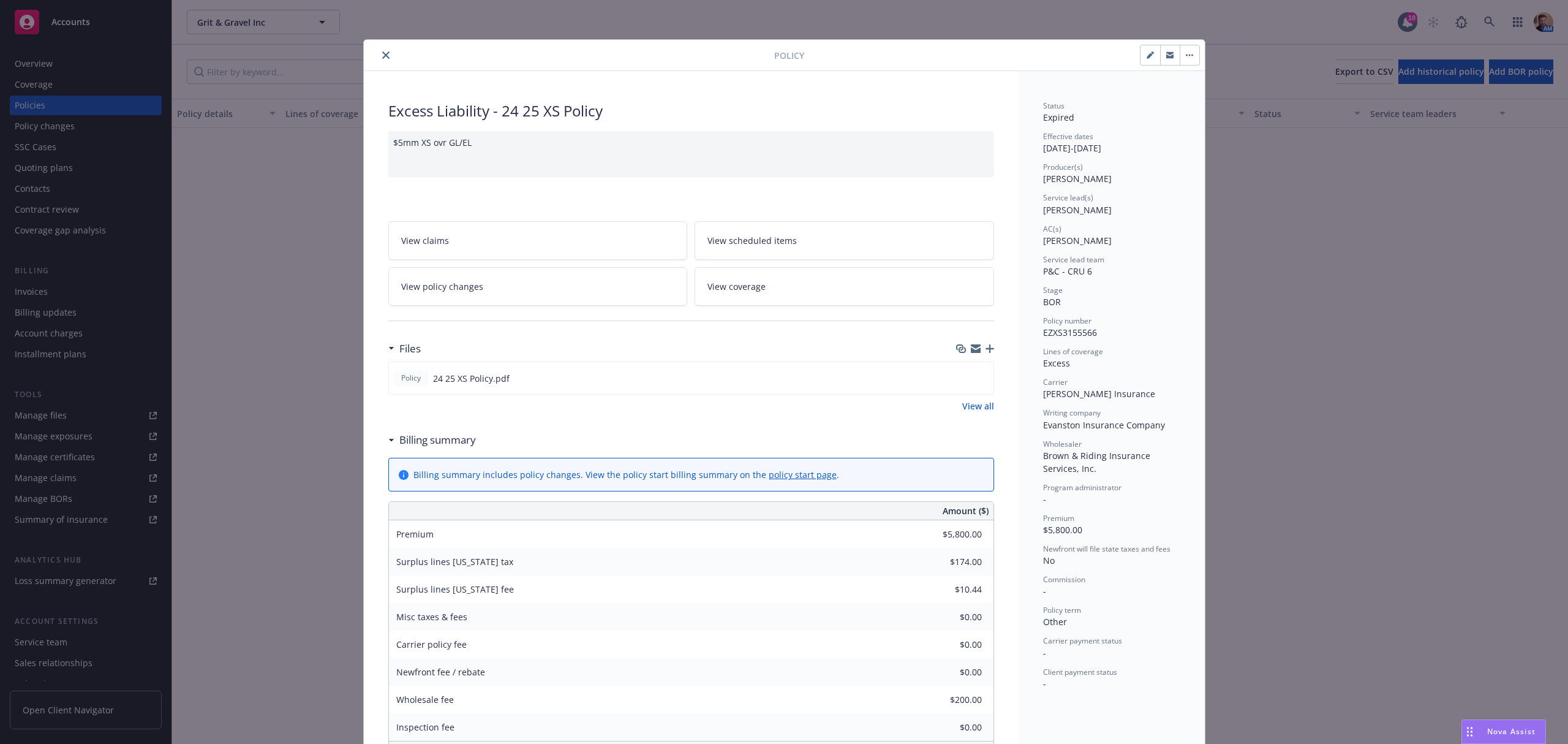
click at [1180, 52] on button "button" at bounding box center [1189, 55] width 20 height 20
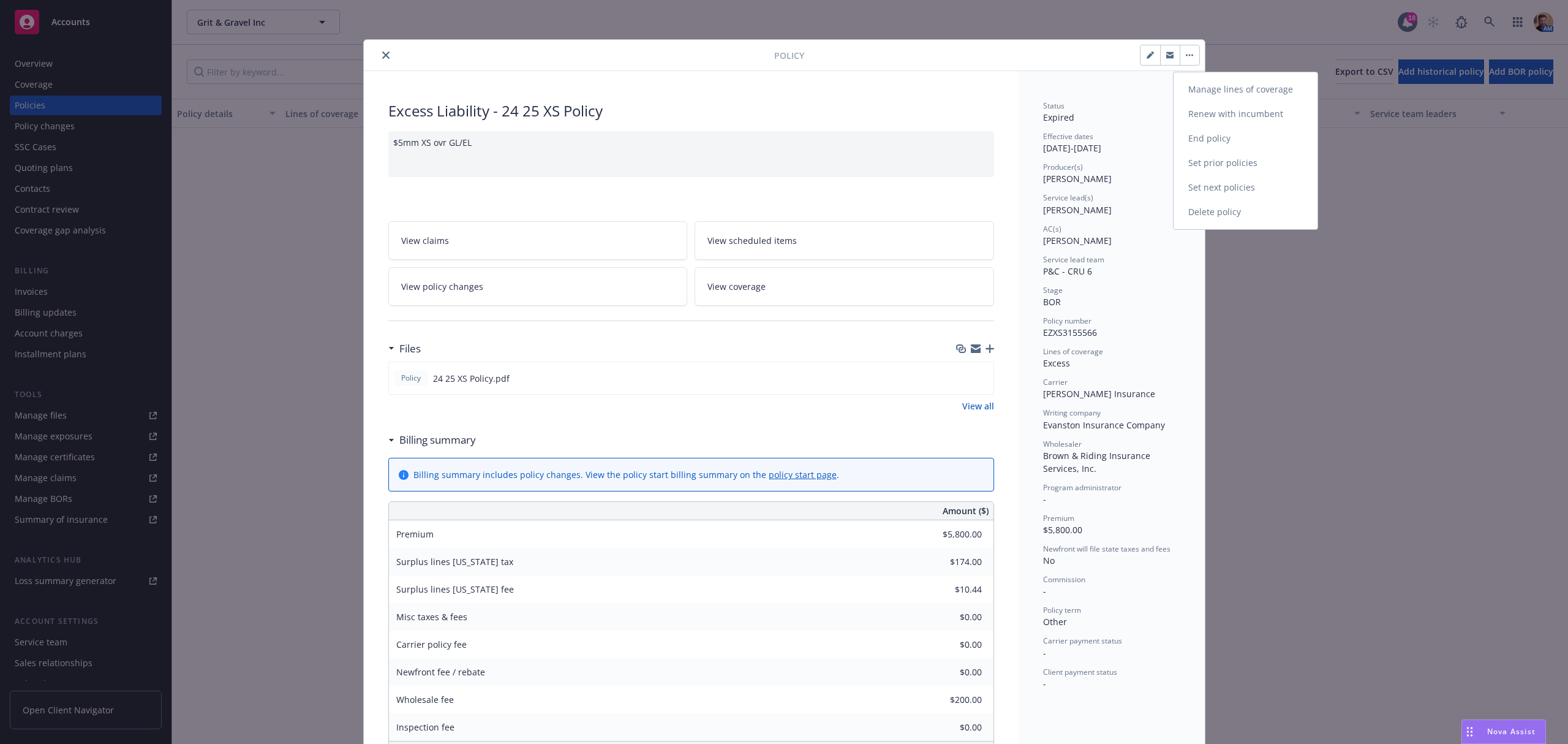
click at [1195, 142] on link "End policy" at bounding box center [1245, 138] width 144 height 25
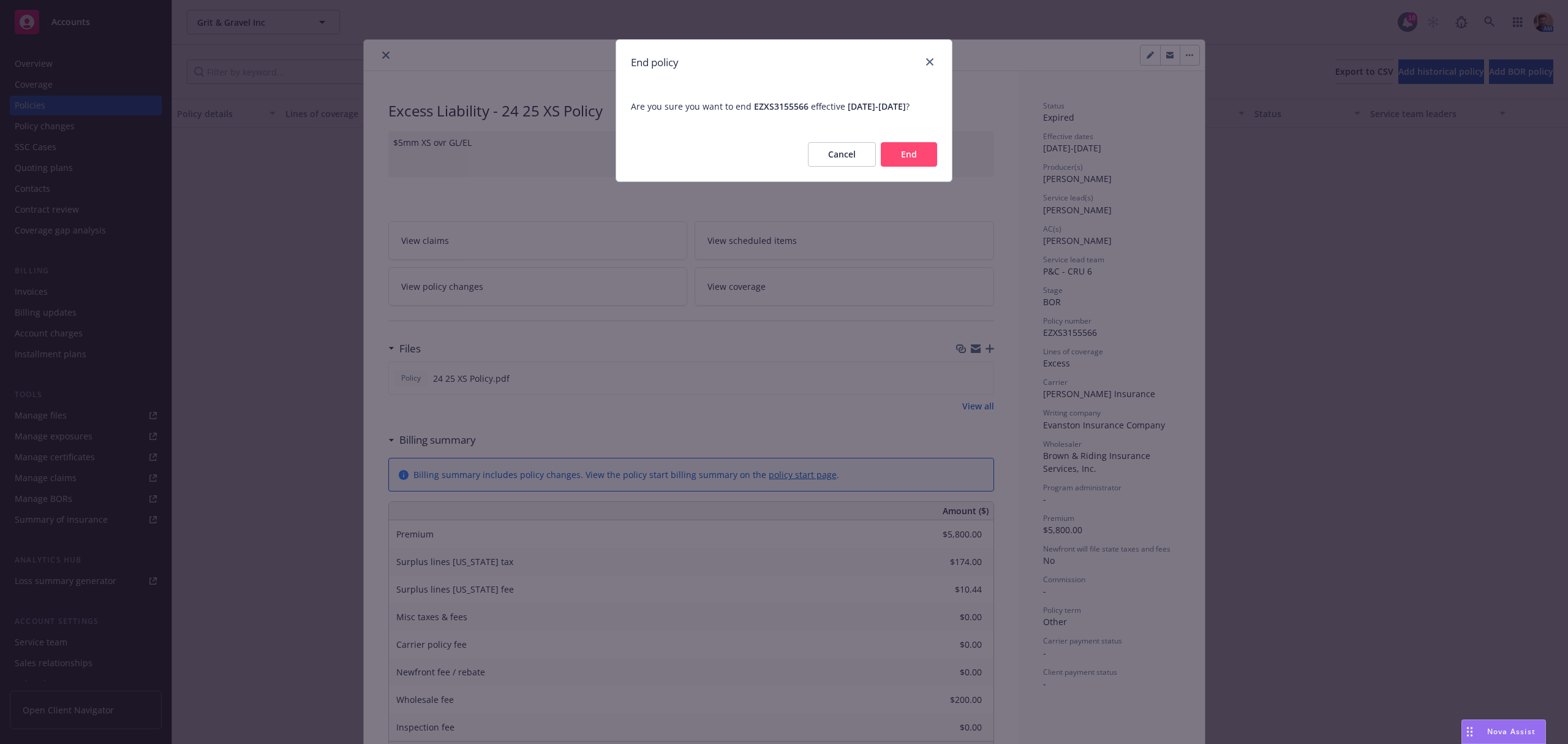
click at [914, 167] on button "End" at bounding box center [908, 155] width 56 height 25
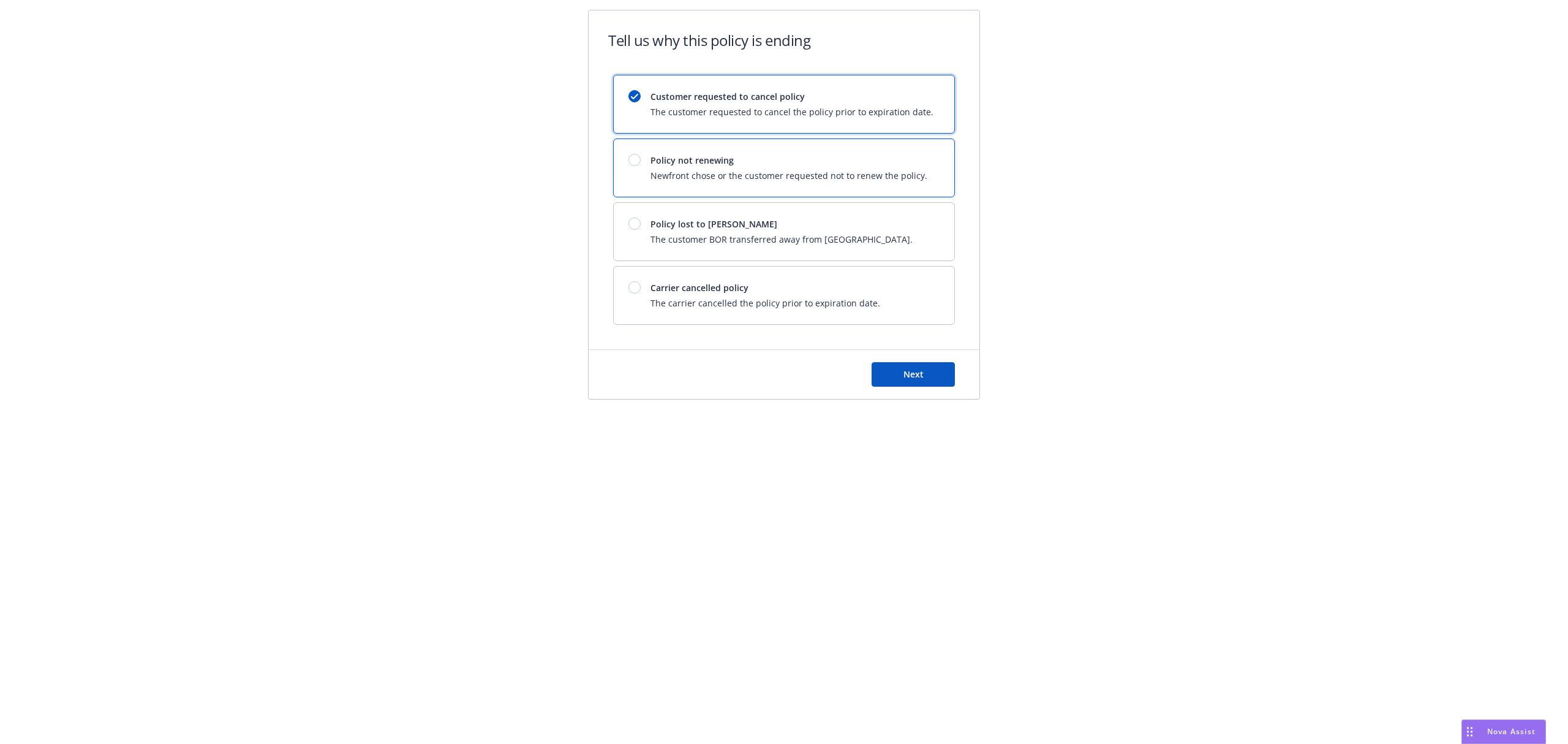
click at [709, 177] on span "Newfront chose or the customer requested not to renew the policy." at bounding box center [789, 176] width 277 height 13
click at [917, 380] on span "Next" at bounding box center [913, 374] width 20 height 11
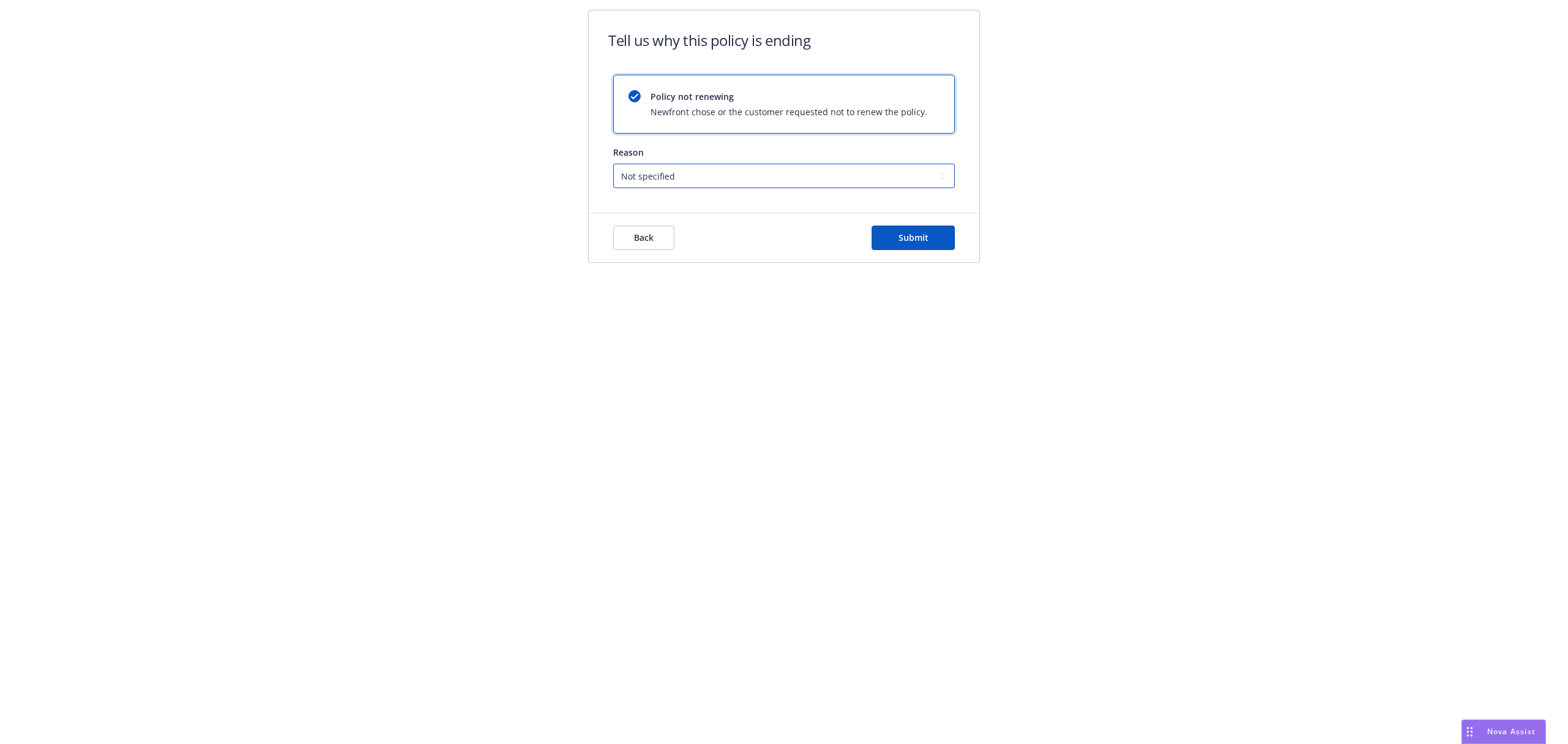
click at [773, 168] on select "Not specified Service Pricing Buyer change M&A, Bankruptcy, or Out of business …" at bounding box center [784, 176] width 342 height 25
select select "M&A, Bankruptcy, or Out of business"
click at [613, 164] on select "Not specified Service Pricing Buyer change M&A, Bankruptcy, or Out of business …" at bounding box center [784, 176] width 342 height 25
click at [883, 239] on button "Submit" at bounding box center [913, 238] width 83 height 25
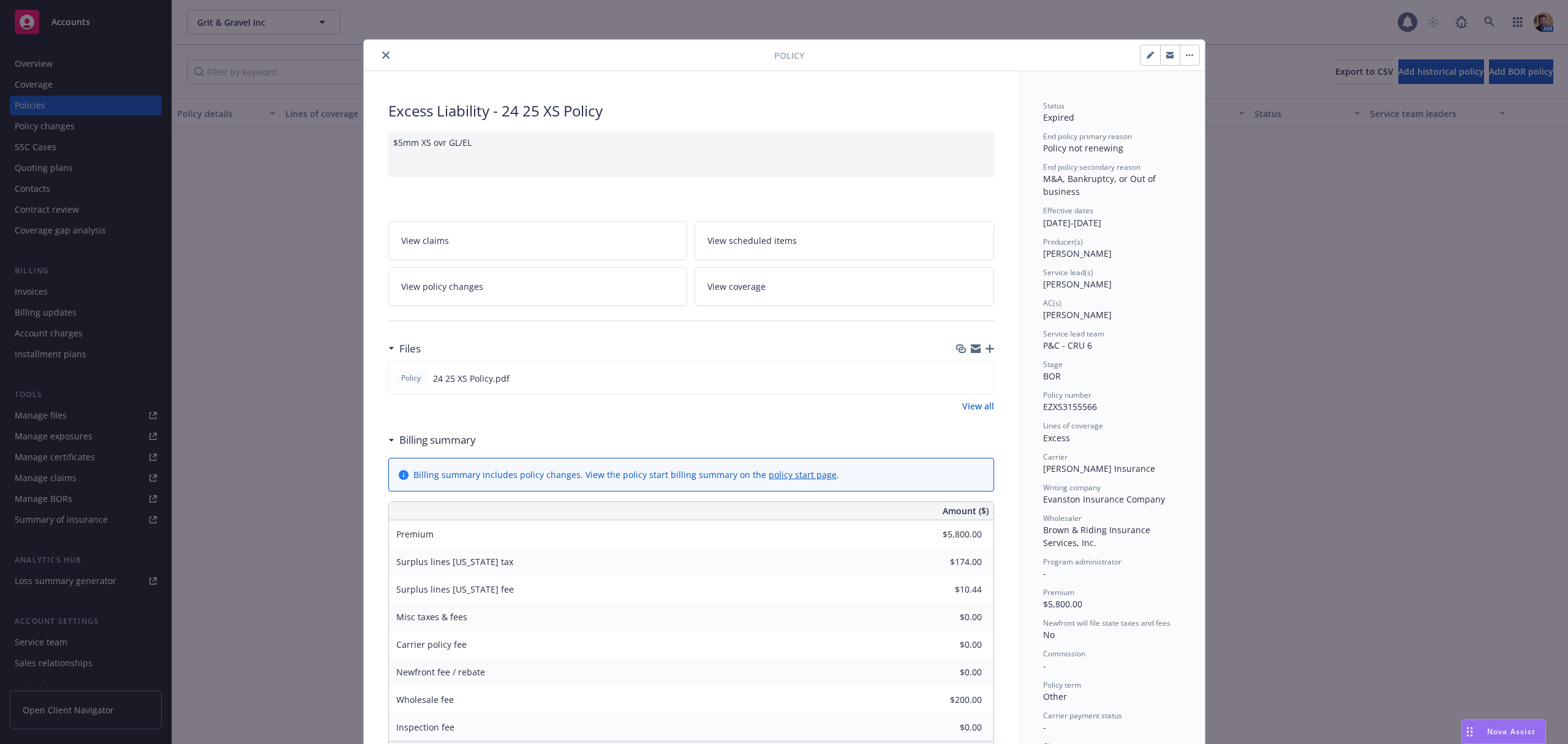
scroll to position [37, 0]
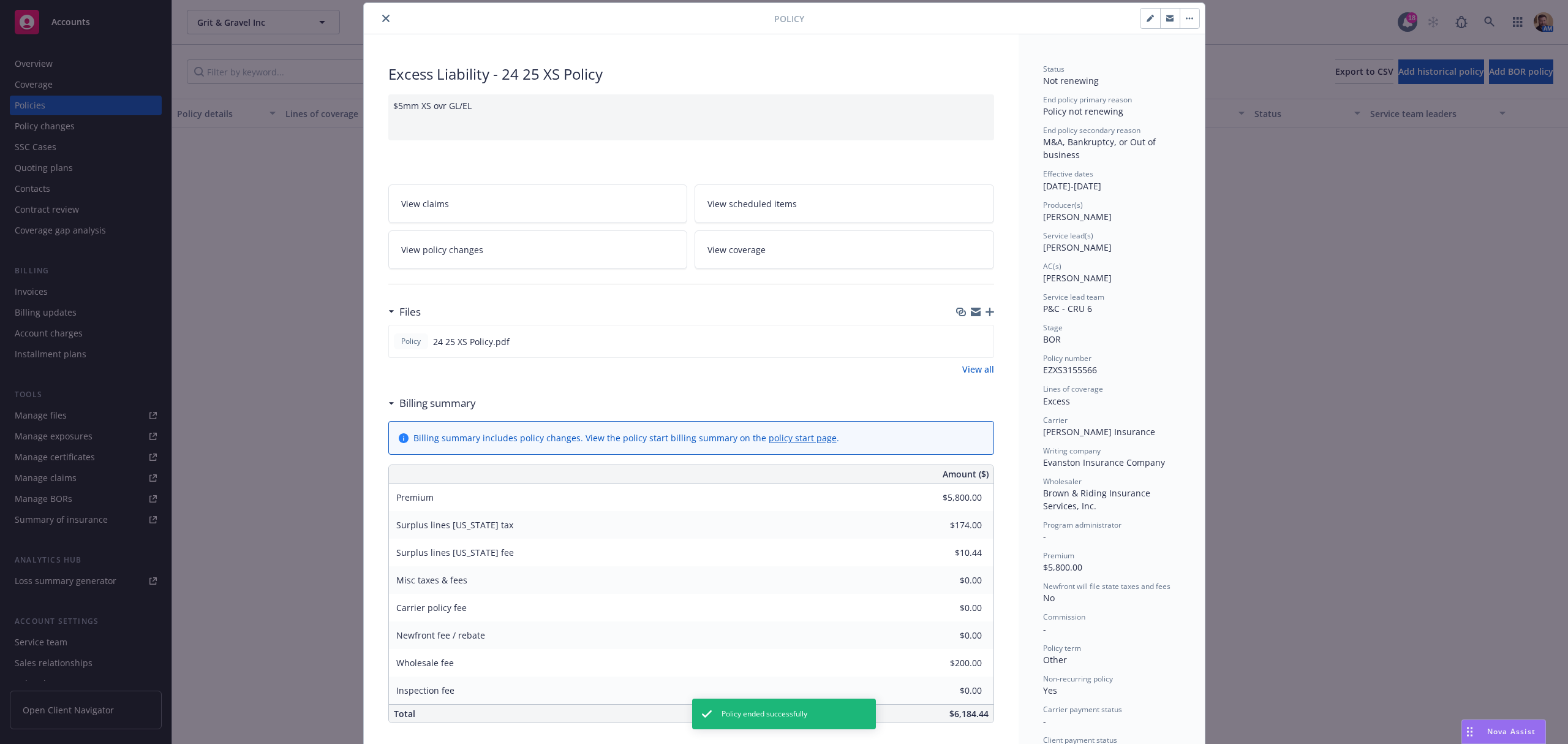
click at [385, 17] on button "close" at bounding box center [386, 18] width 15 height 15
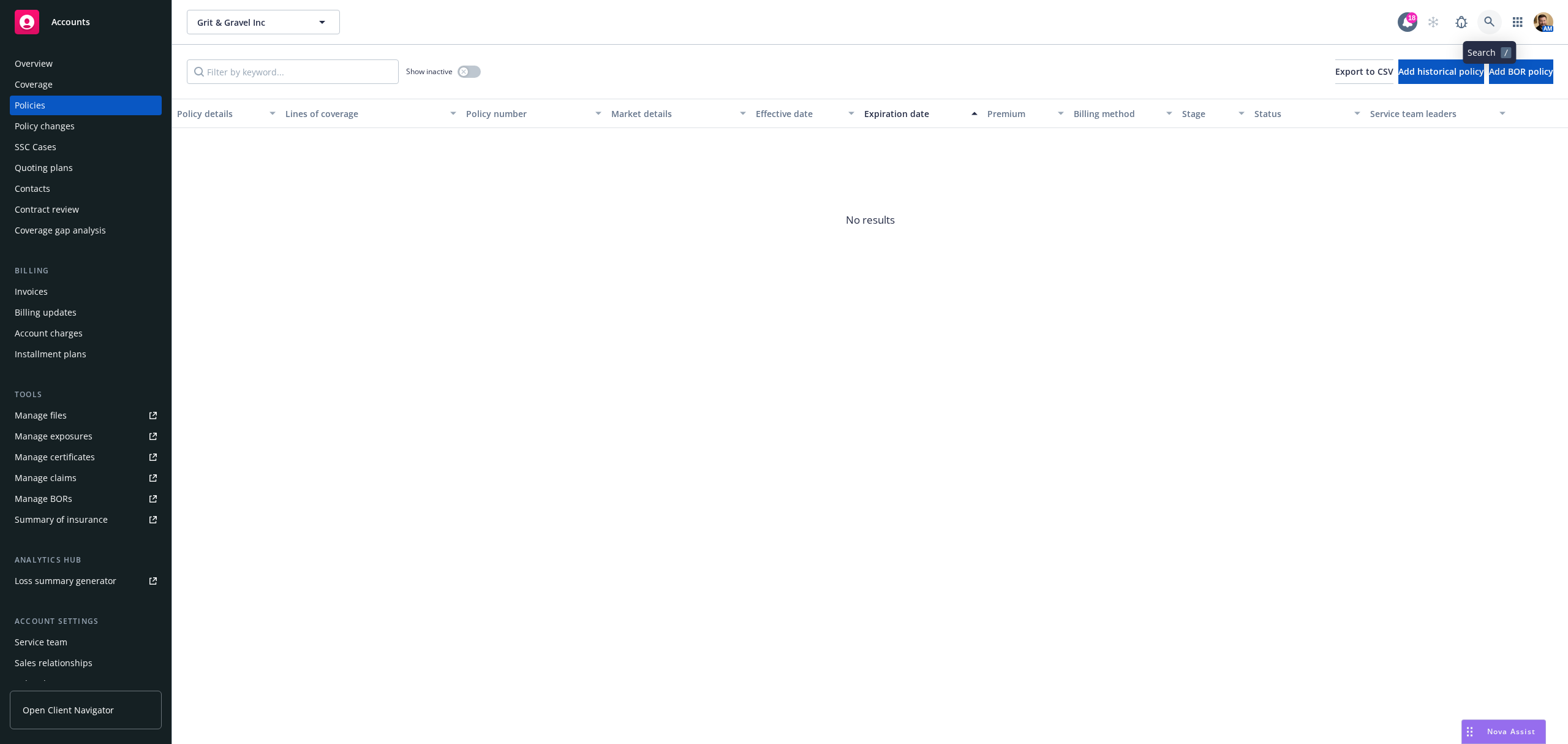
click at [1491, 25] on icon at bounding box center [1489, 21] width 11 height 11
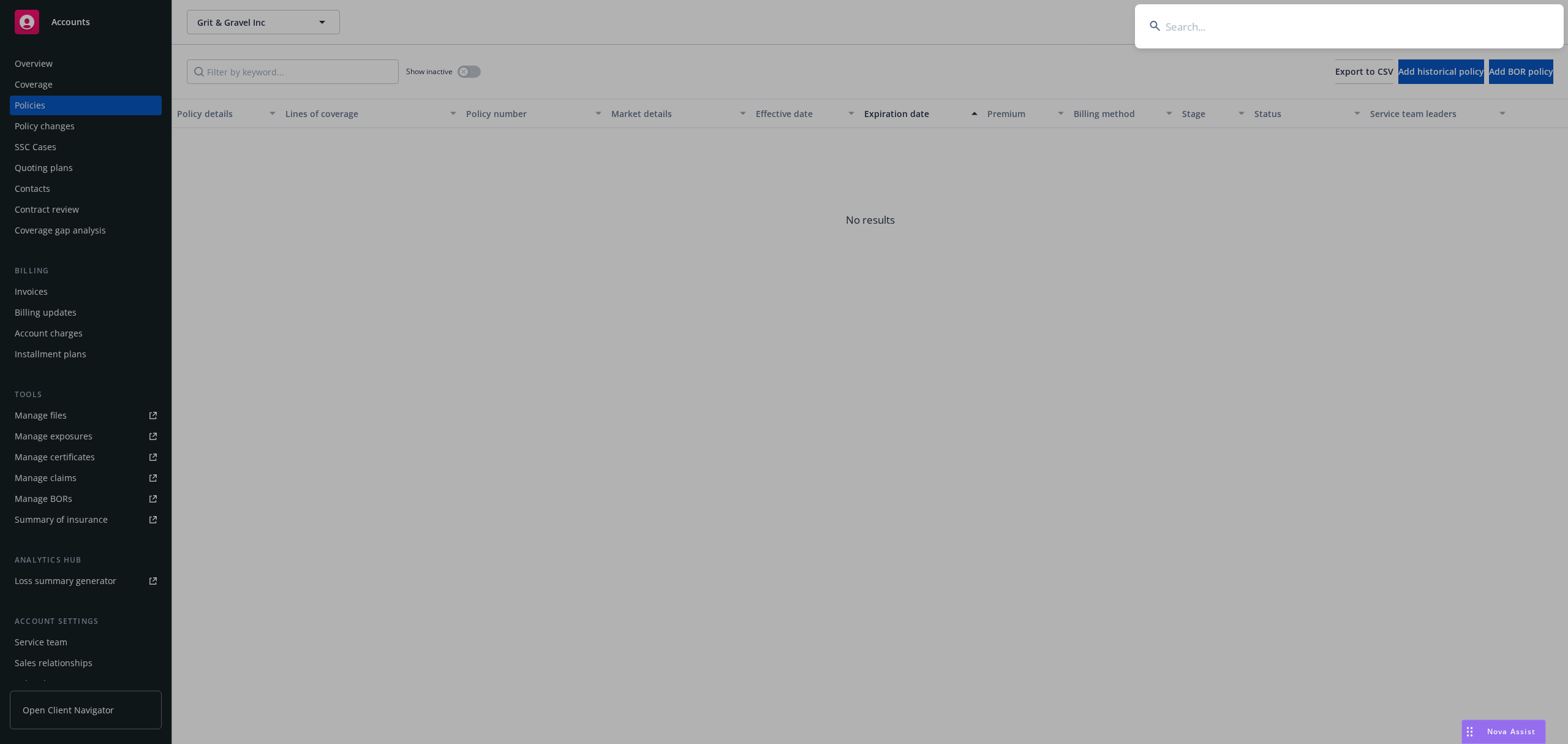
click at [1336, 18] on input at bounding box center [1349, 26] width 428 height 44
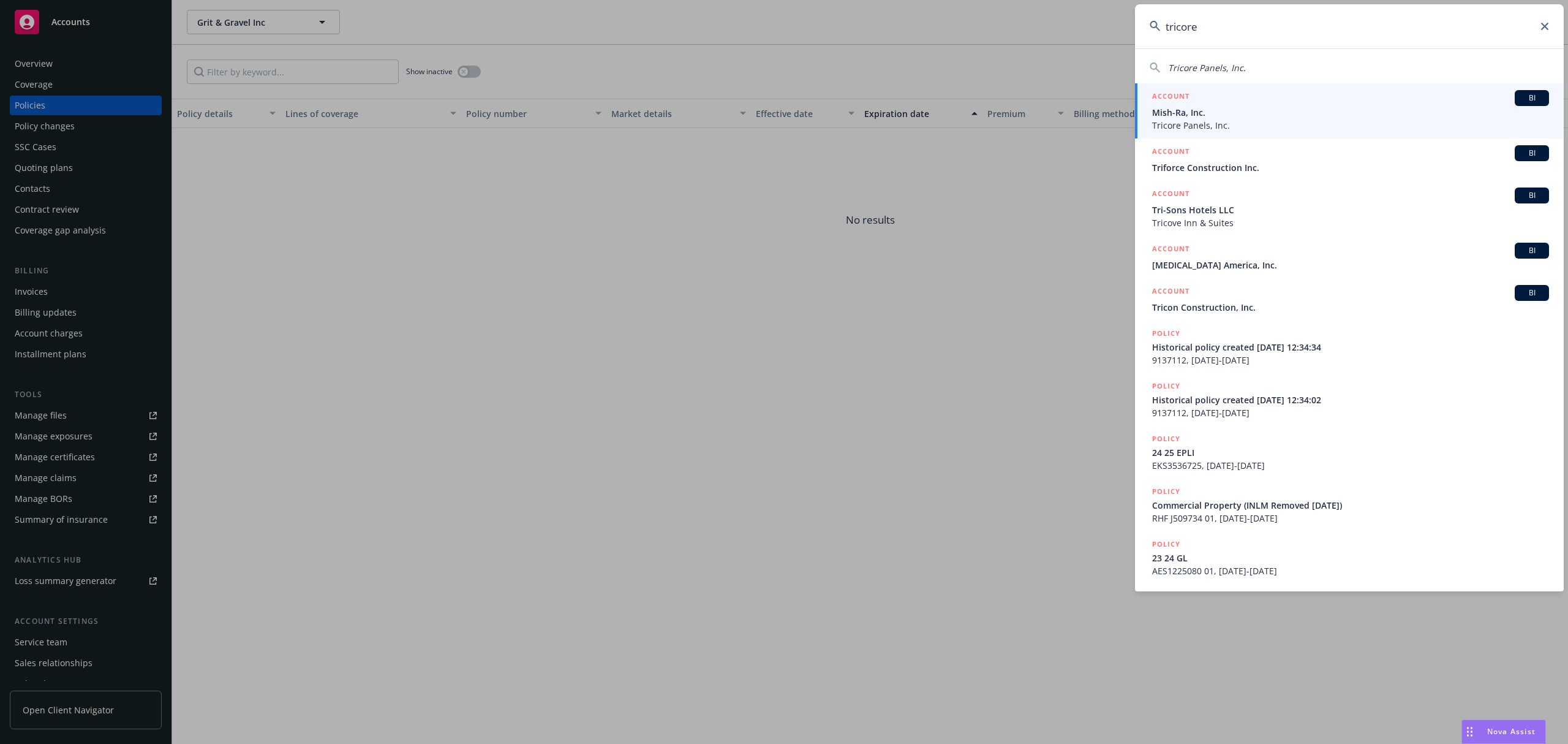
type input "tricore"
click at [1162, 114] on span "Mish-Ra, Inc." at bounding box center [1350, 113] width 396 height 13
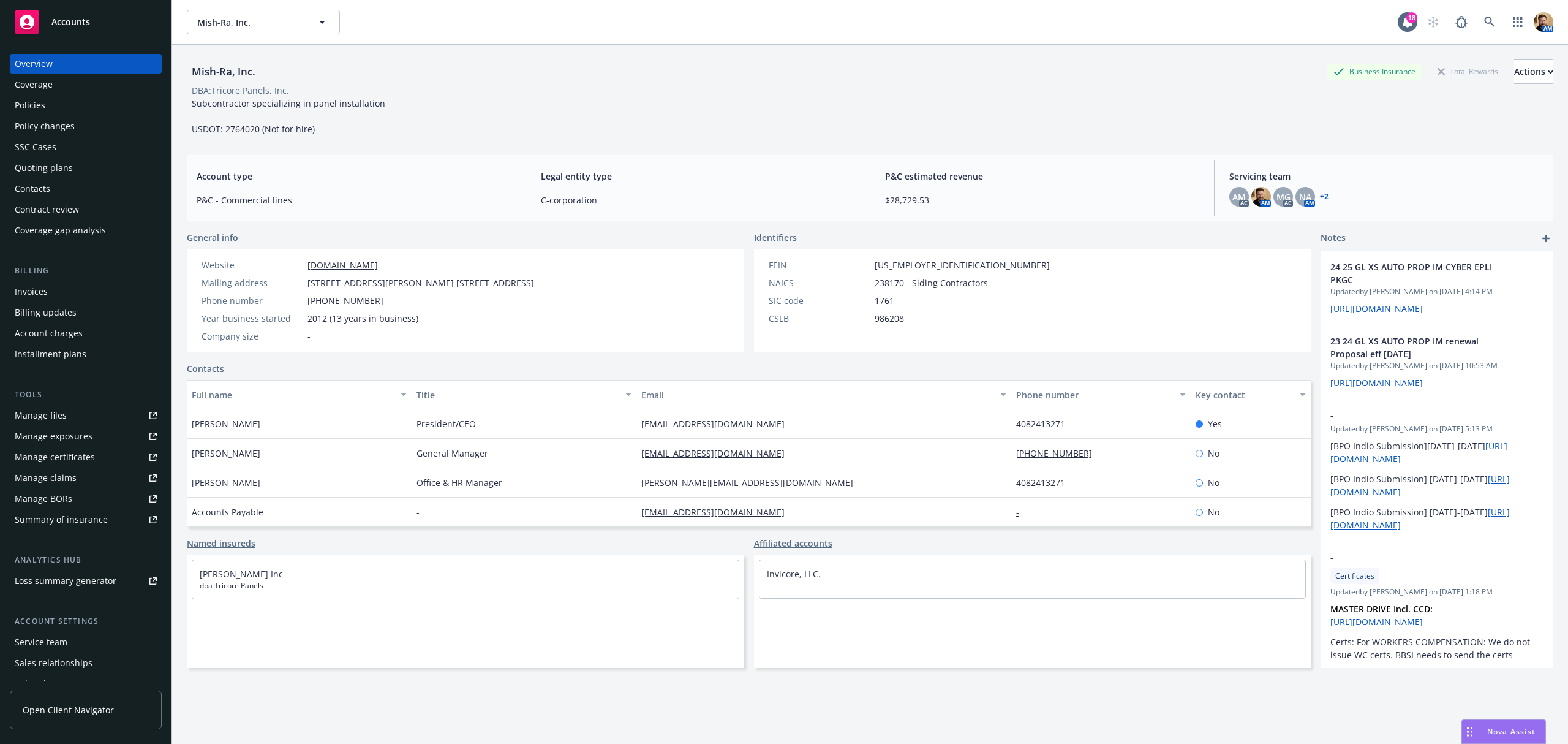
click at [45, 101] on div "Policies" at bounding box center [86, 105] width 142 height 20
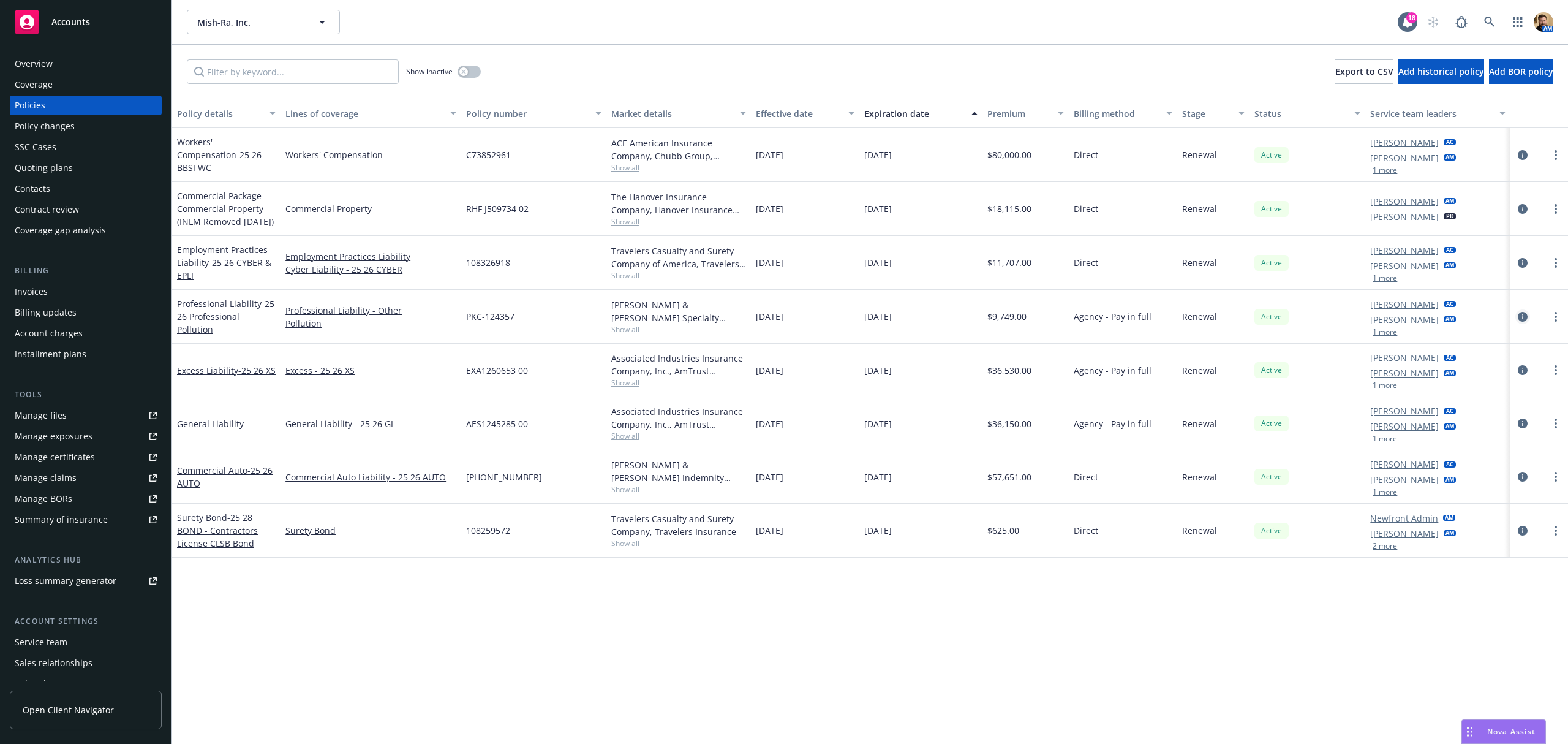
click at [1520, 316] on icon "circleInformation" at bounding box center [1523, 316] width 10 height 10
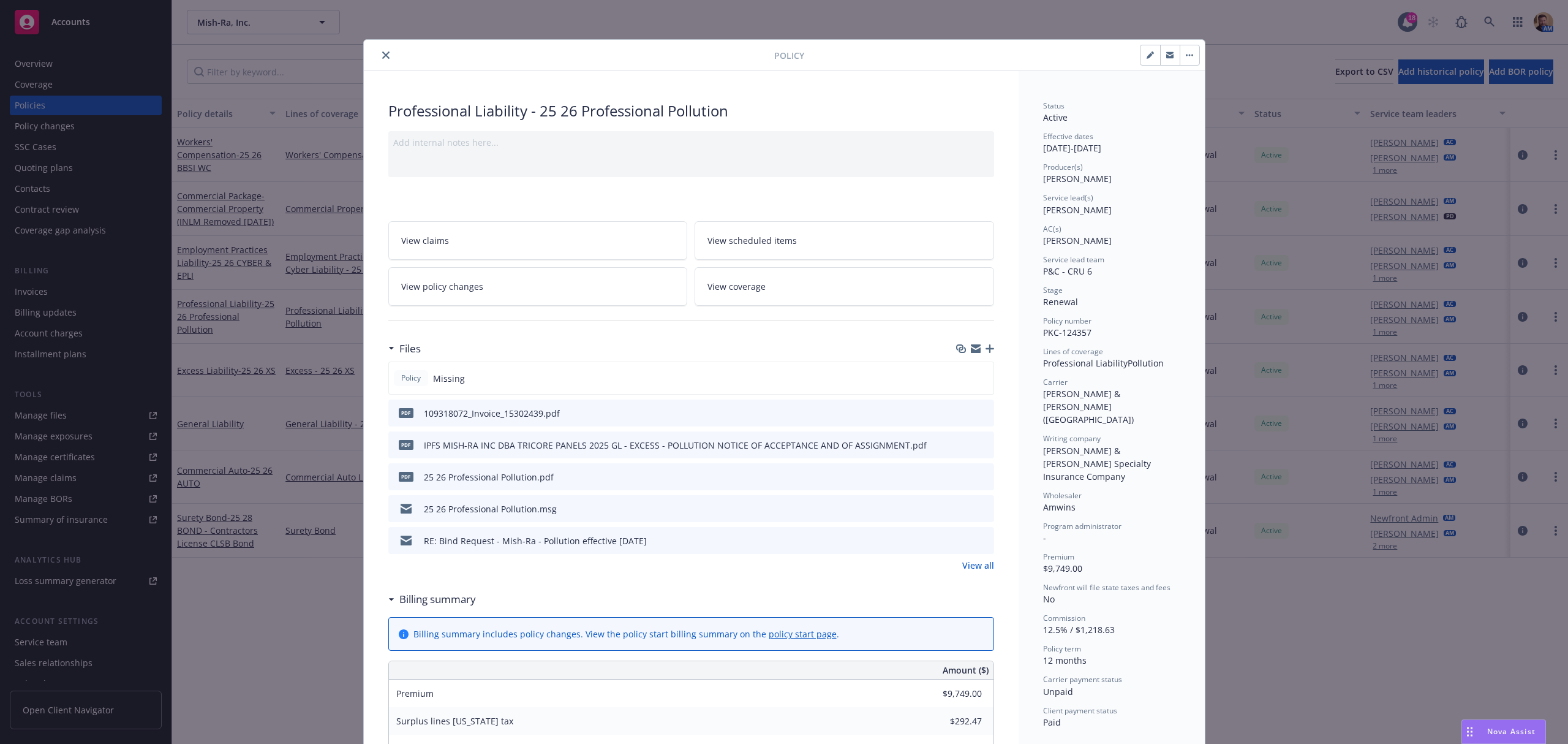
click at [979, 505] on icon "preview file" at bounding box center [982, 508] width 11 height 8
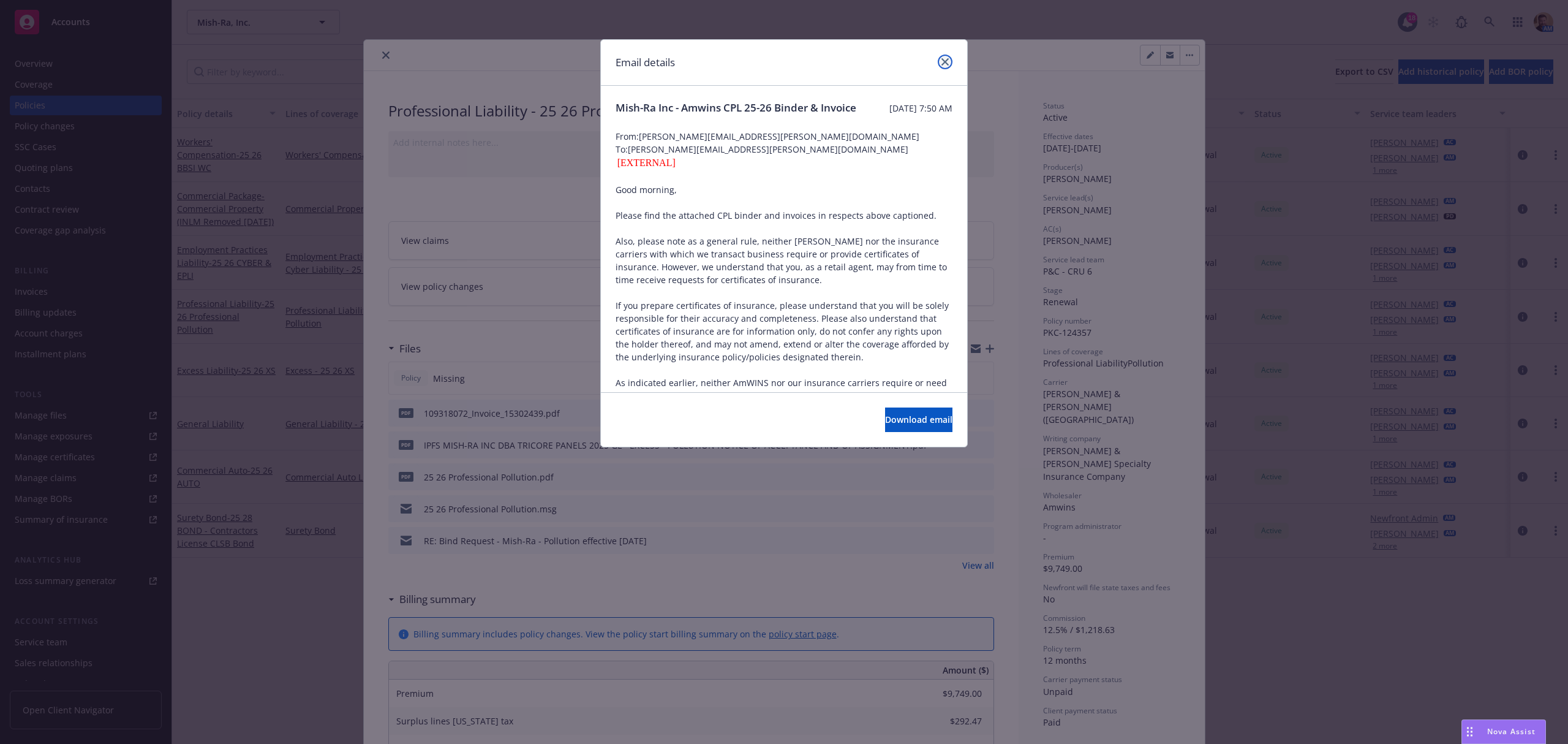
click at [942, 60] on icon "close" at bounding box center [945, 61] width 7 height 7
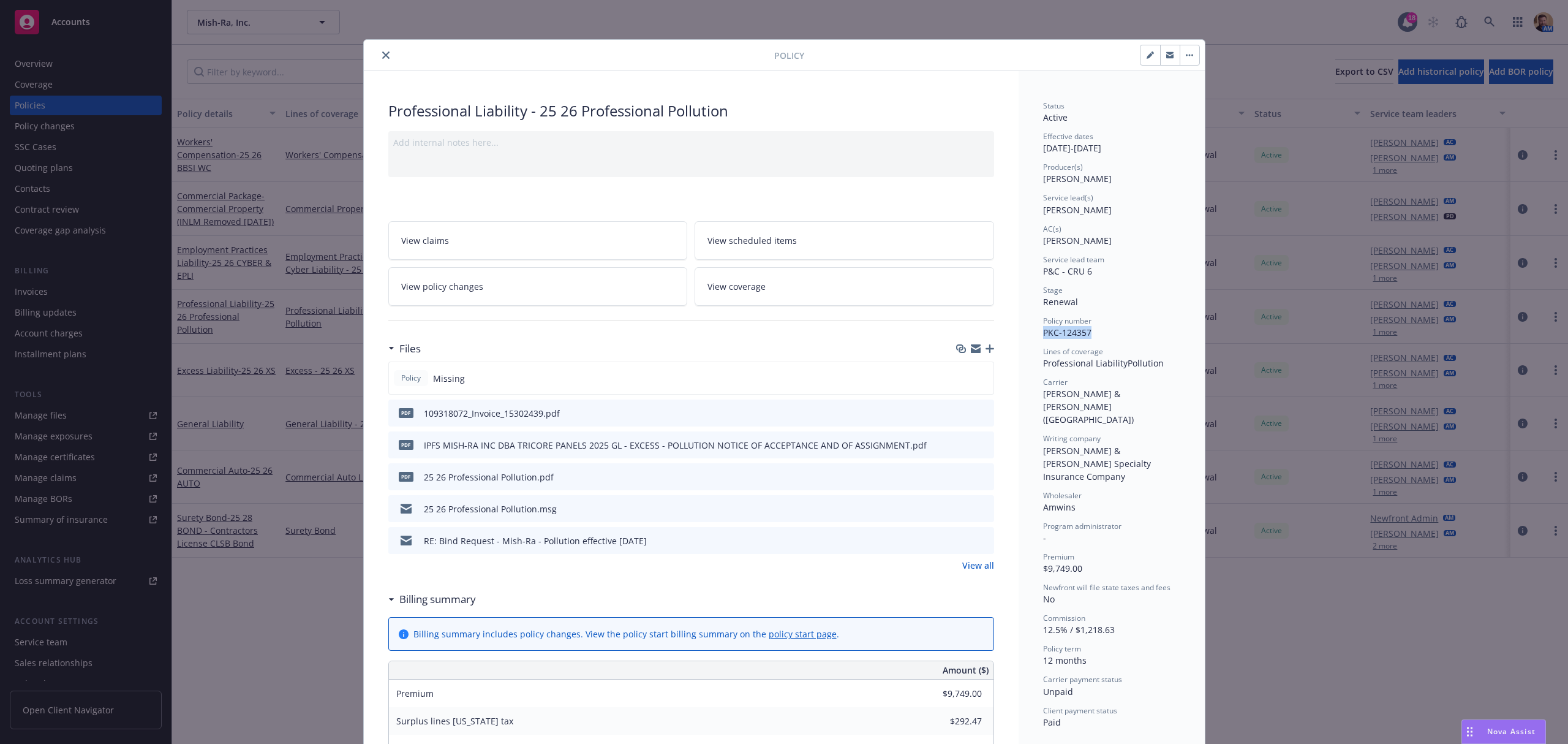
drag, startPoint x: 1091, startPoint y: 334, endPoint x: 1034, endPoint y: 334, distance: 57.0
copy span "PKC-124357"
click at [1160, 49] on button "button" at bounding box center [1170, 55] width 20 height 20
click at [382, 54] on icon "close" at bounding box center [385, 55] width 7 height 7
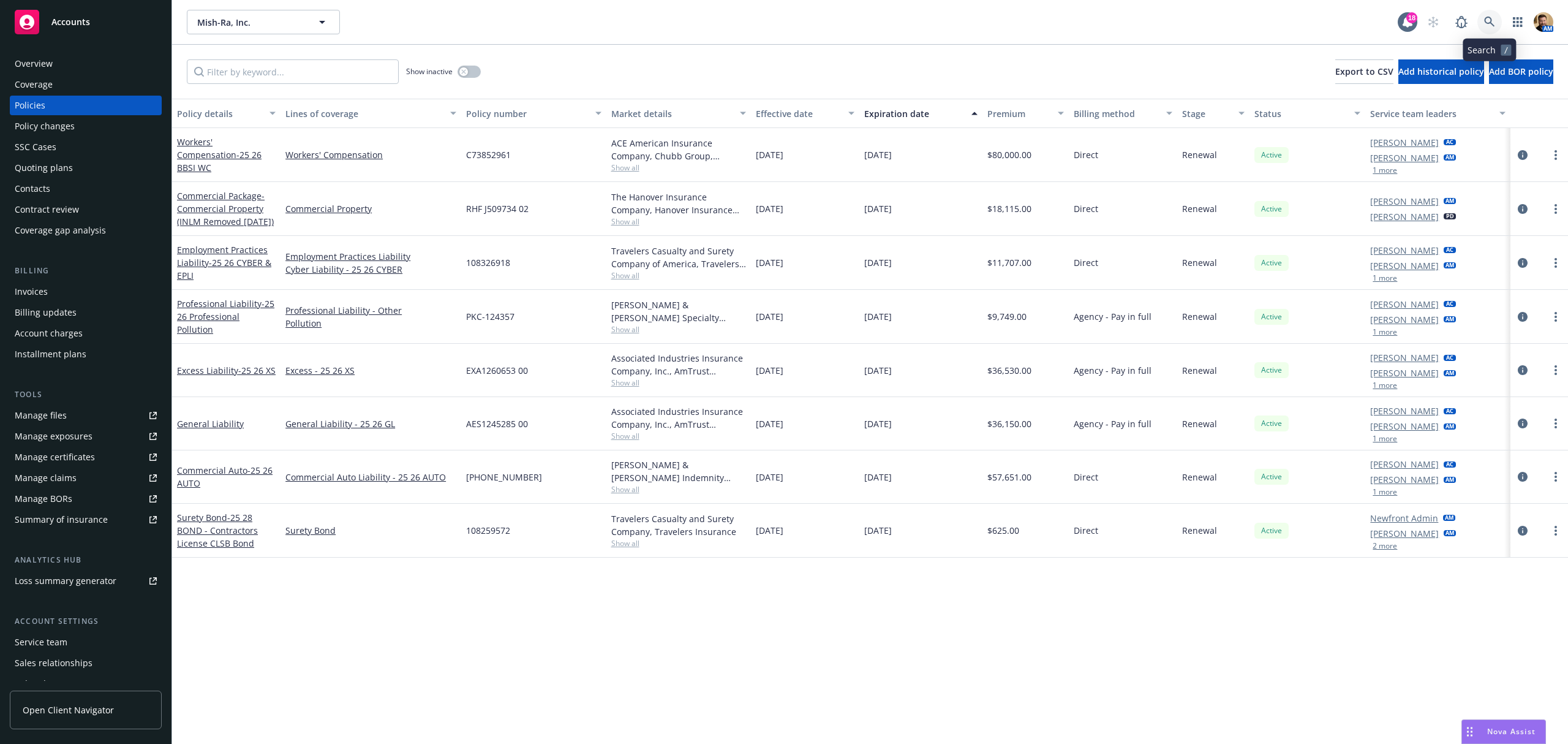
click at [1489, 18] on icon at bounding box center [1489, 21] width 11 height 11
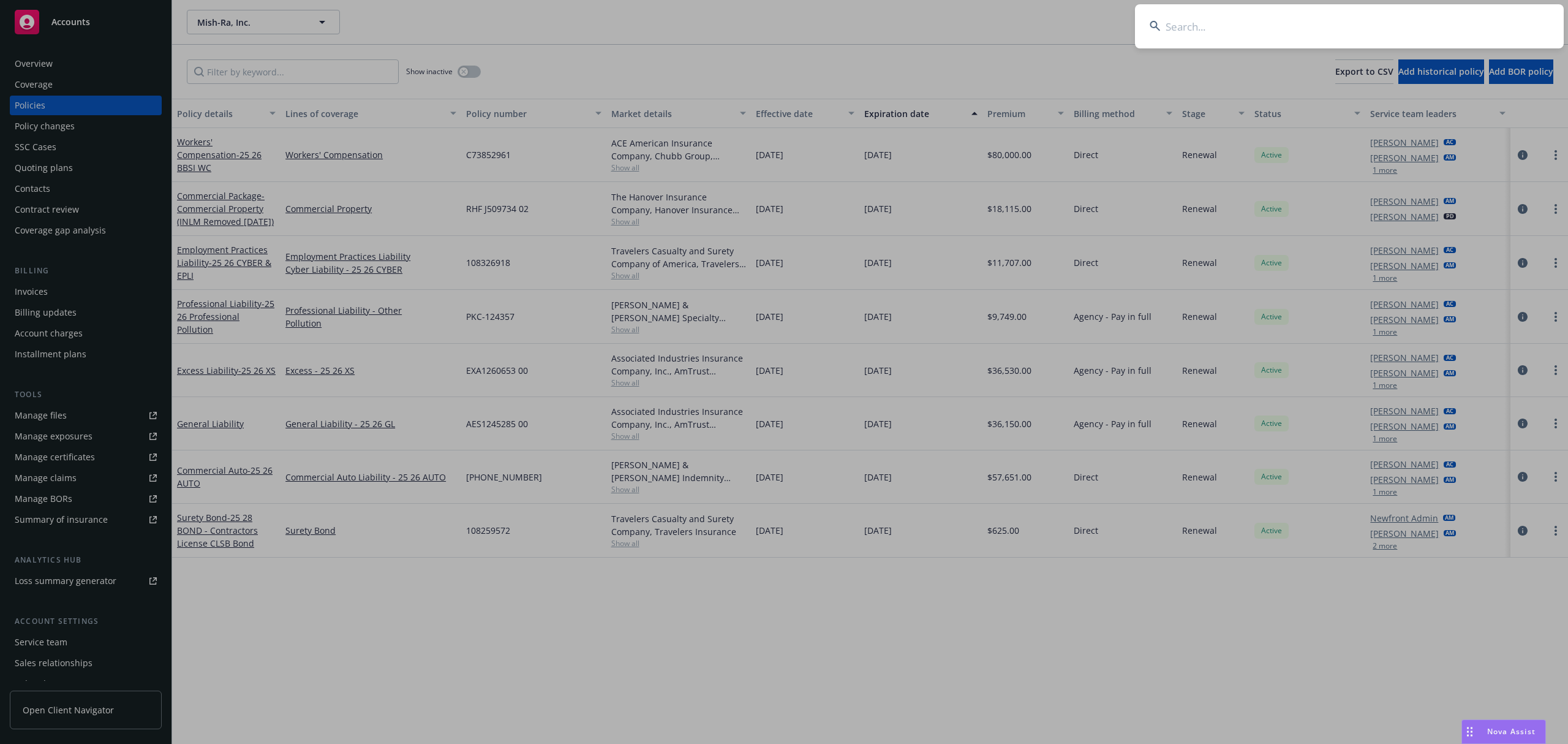
click at [1445, 30] on input at bounding box center [1349, 26] width 428 height 44
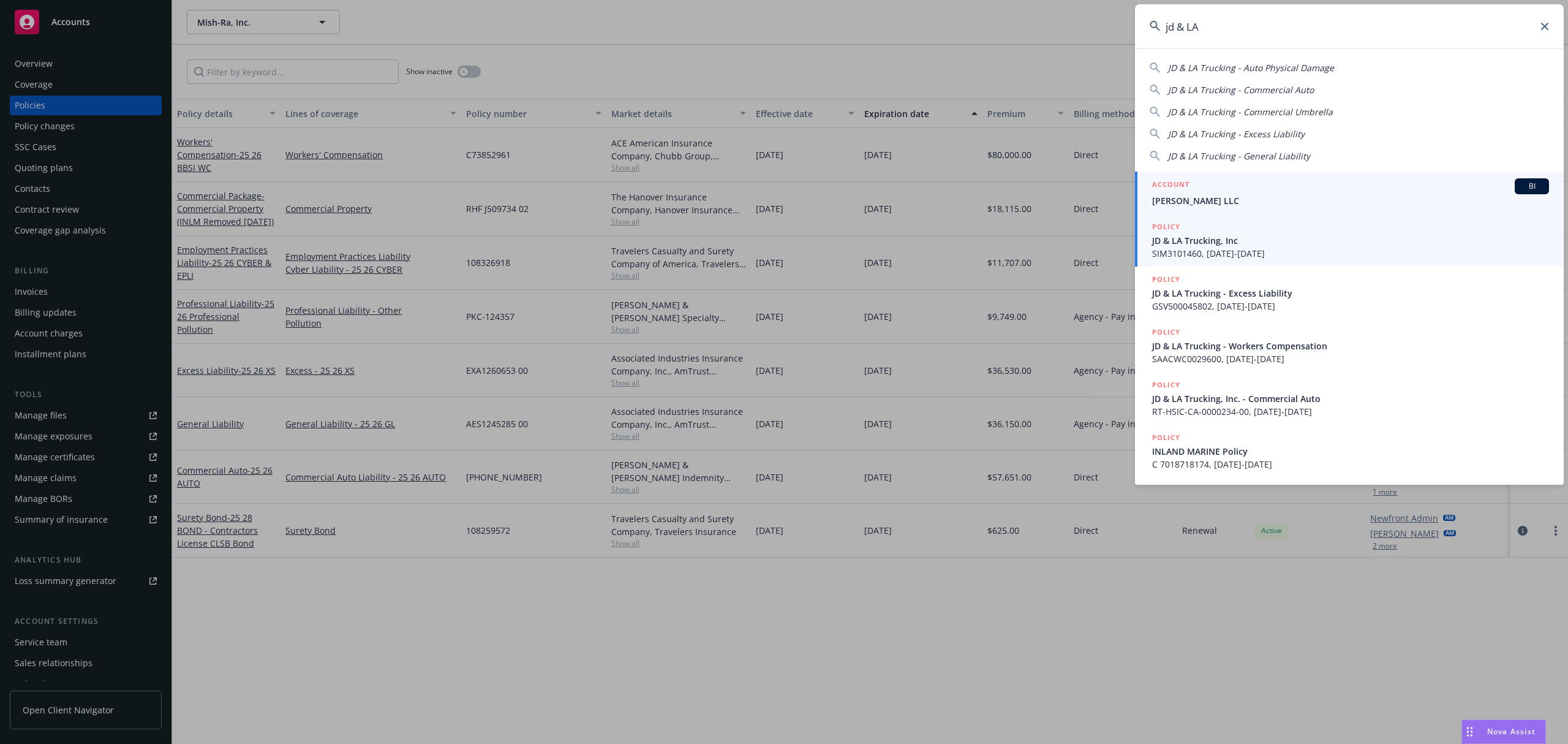
type input "jd & LA"
click at [1216, 241] on span "JD & LA Trucking, Inc" at bounding box center [1350, 240] width 396 height 13
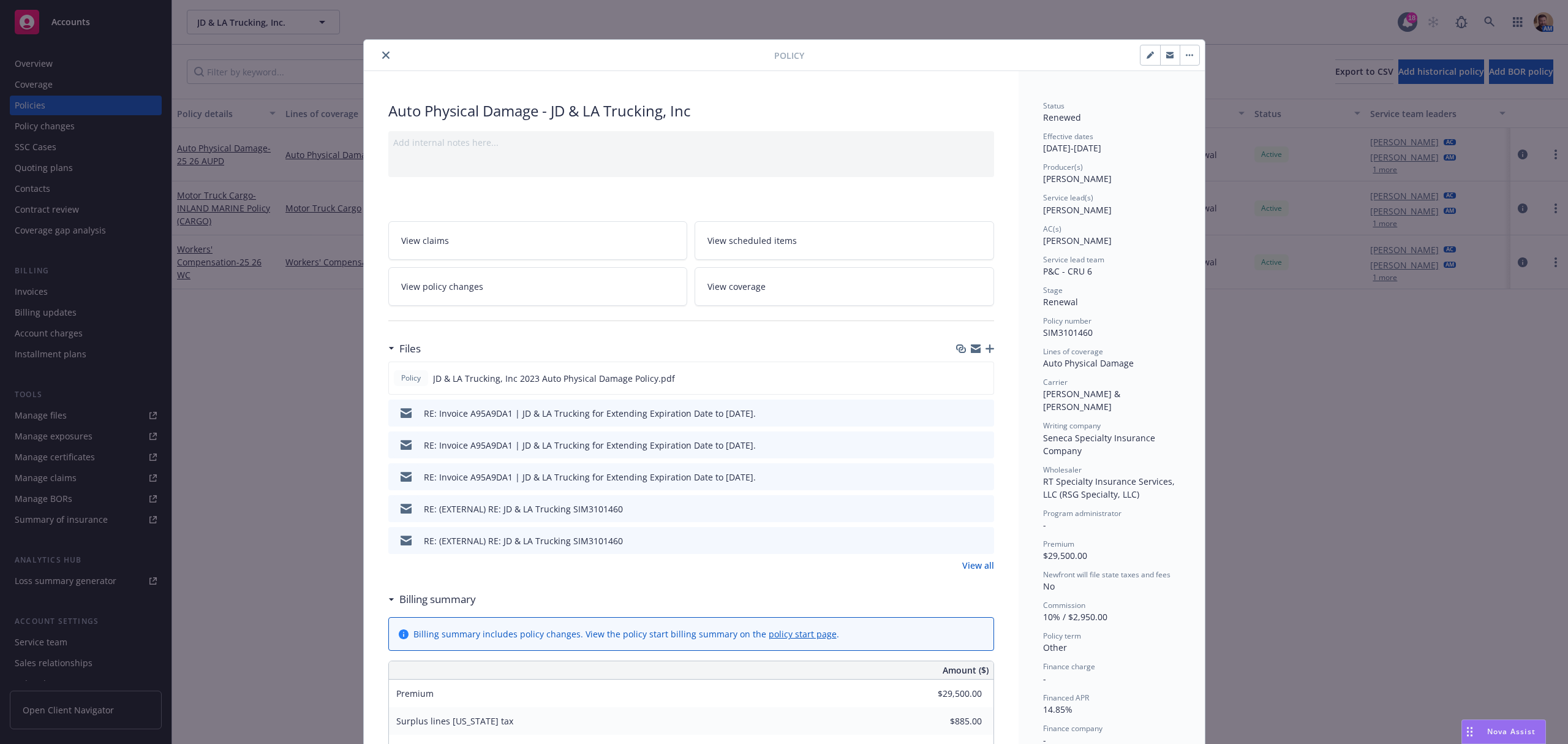
click at [44, 101] on div "Policy Auto Physical Damage - JD & LA Trucking, Inc Add internal notes here... …" at bounding box center [784, 372] width 1568 height 744
click at [382, 54] on icon "close" at bounding box center [385, 55] width 7 height 7
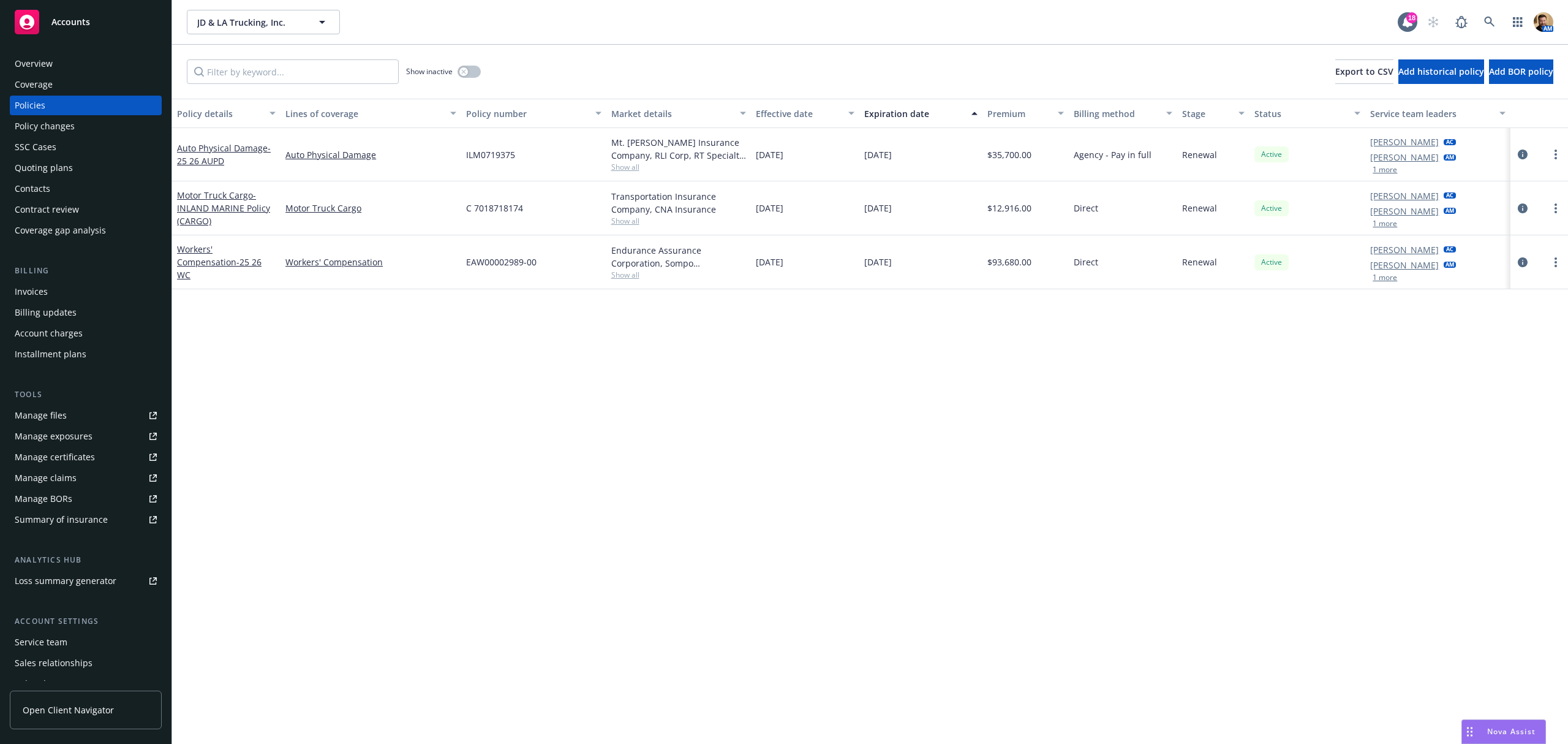
click at [1513, 260] on div at bounding box center [1539, 262] width 57 height 54
click at [1522, 260] on icon "circleInformation" at bounding box center [1523, 262] width 10 height 10
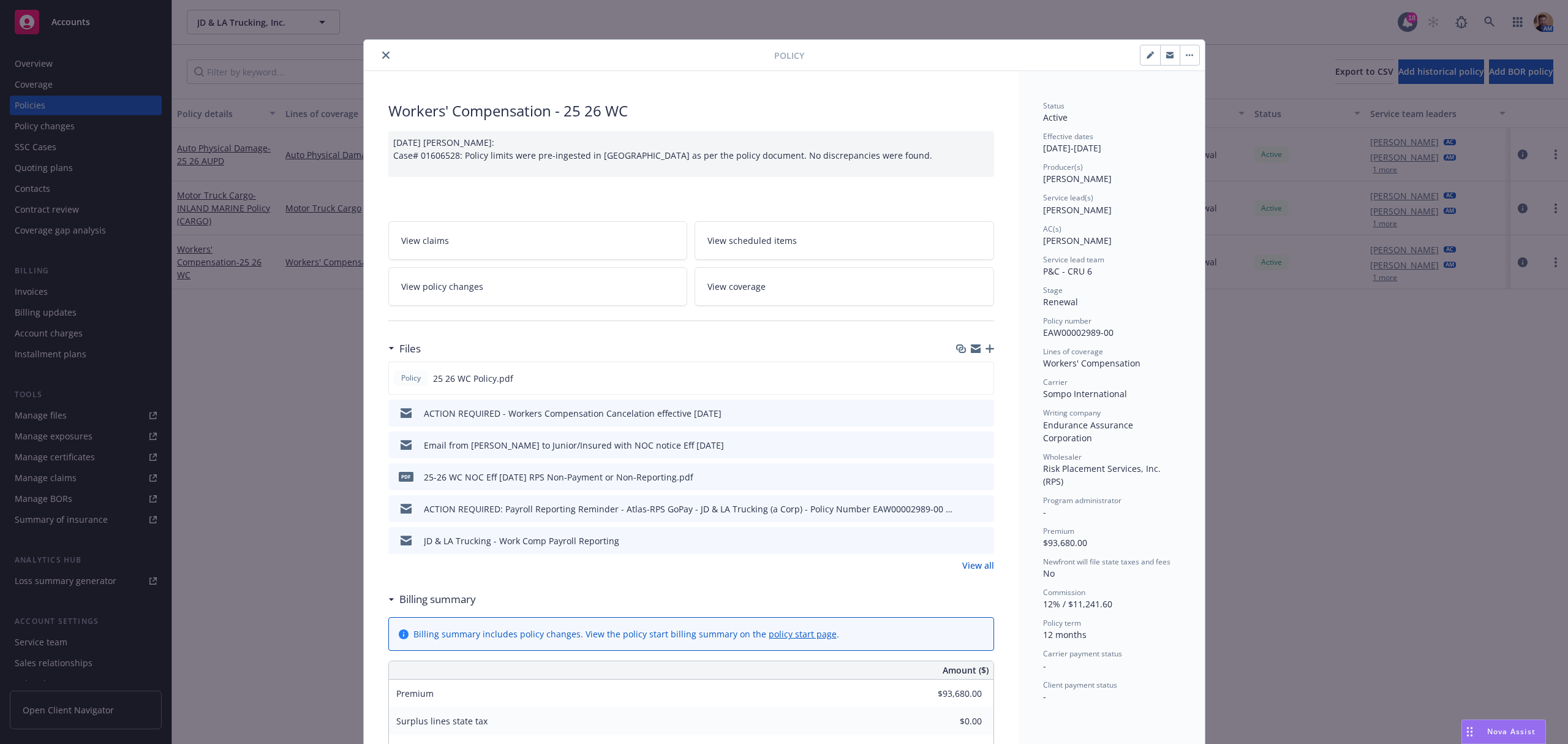
click at [235, 338] on div "Policy Workers' Compensation - 25 26 WC [DATE] [PERSON_NAME]: Case# 01606528: P…" at bounding box center [784, 372] width 1568 height 744
click at [382, 56] on icon "close" at bounding box center [385, 55] width 7 height 7
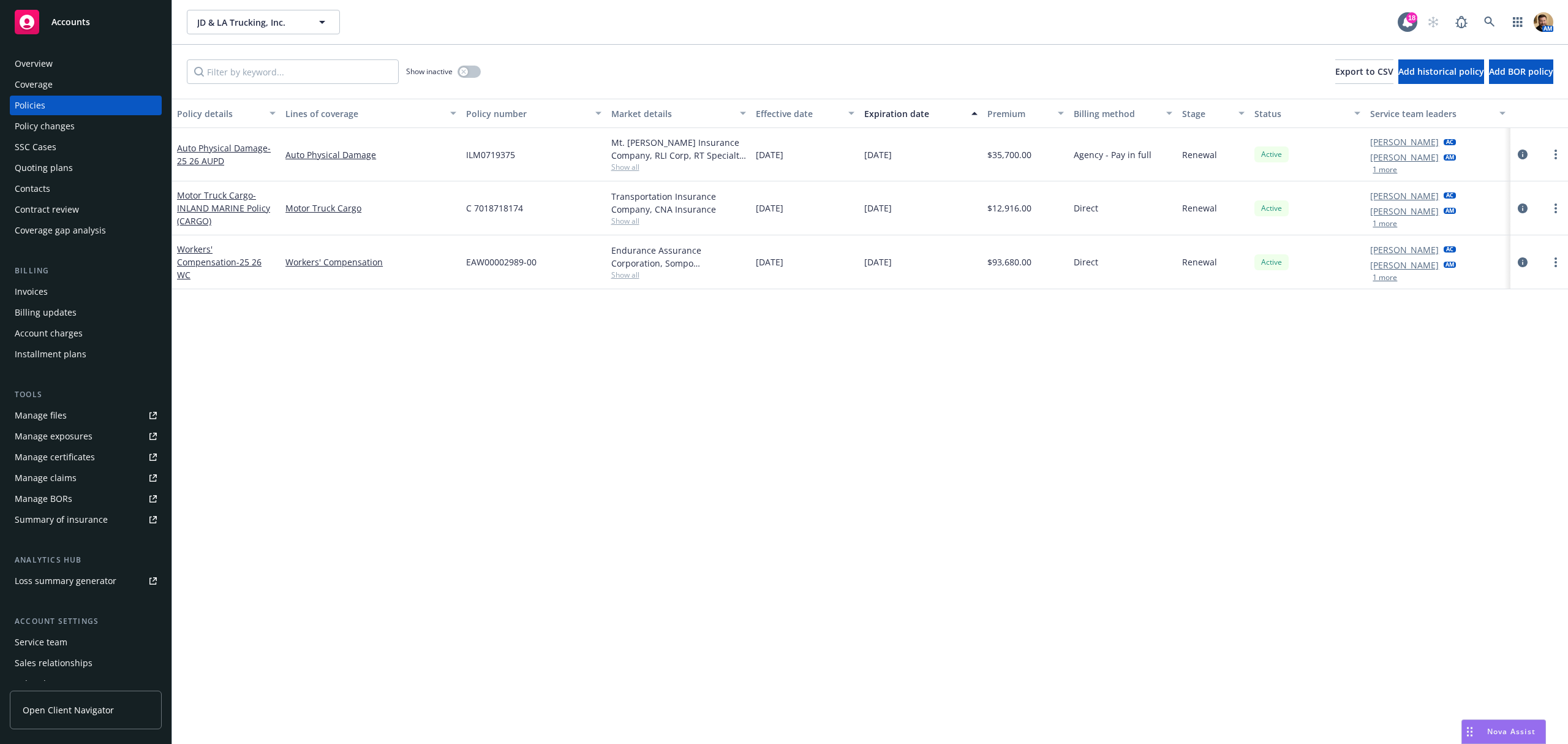
click at [50, 57] on div "Overview" at bounding box center [34, 64] width 38 height 20
